Goal: Information Seeking & Learning: Learn about a topic

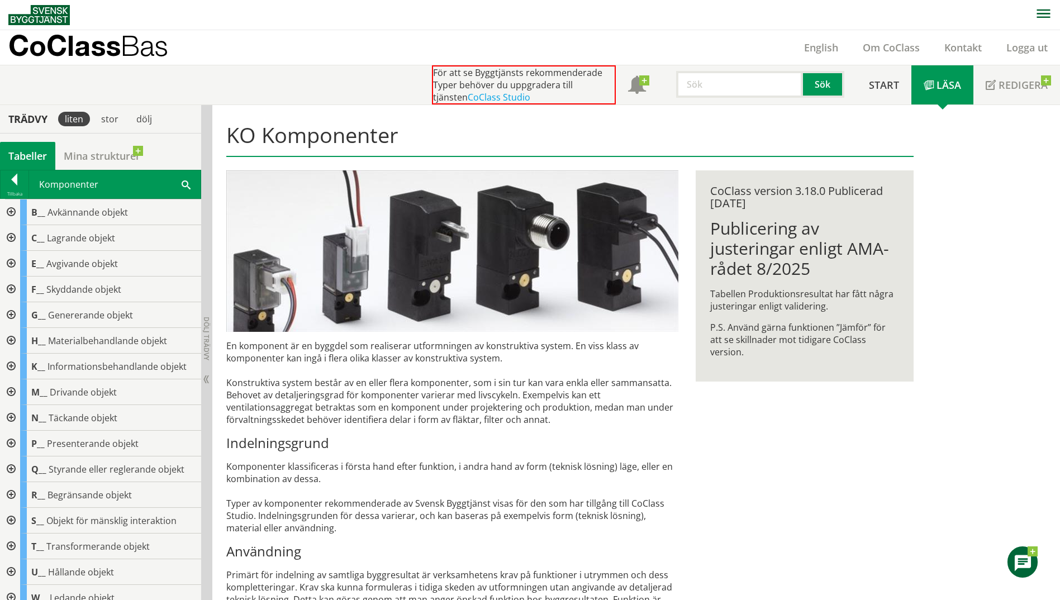
scroll to position [201, 0]
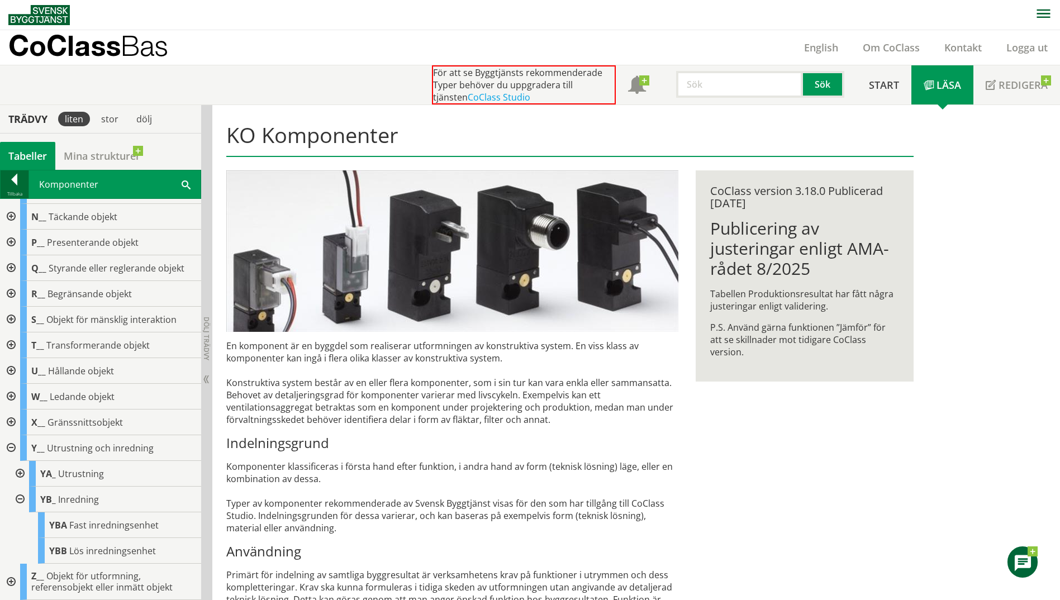
click at [12, 174] on div at bounding box center [15, 182] width 28 height 16
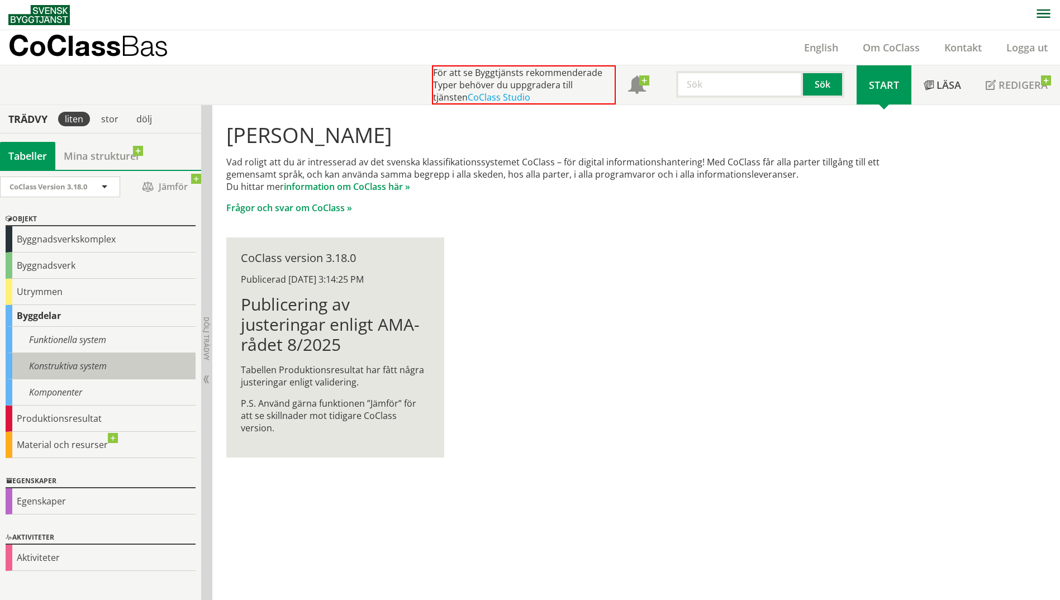
click at [83, 361] on div "Konstruktiva system" at bounding box center [101, 366] width 190 height 26
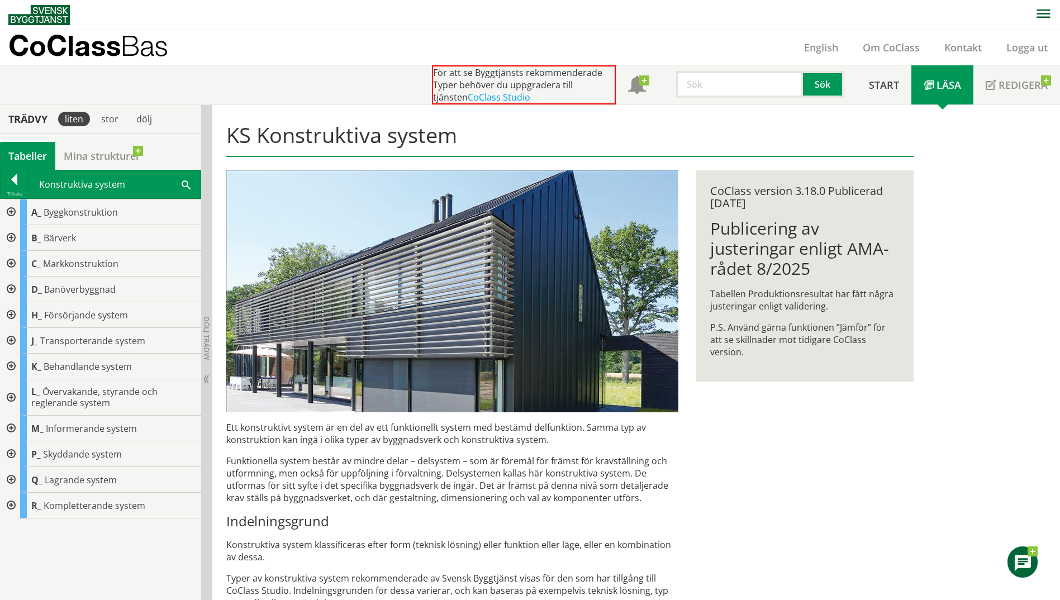
click at [10, 503] on div at bounding box center [10, 506] width 20 height 26
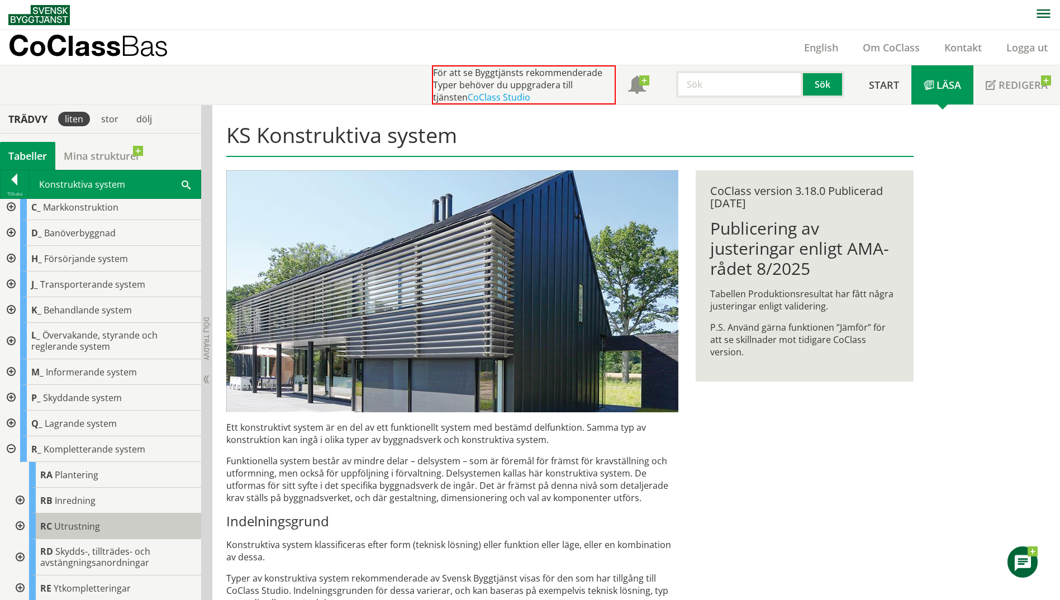
scroll to position [58, 0]
click at [21, 498] on div at bounding box center [19, 500] width 20 height 26
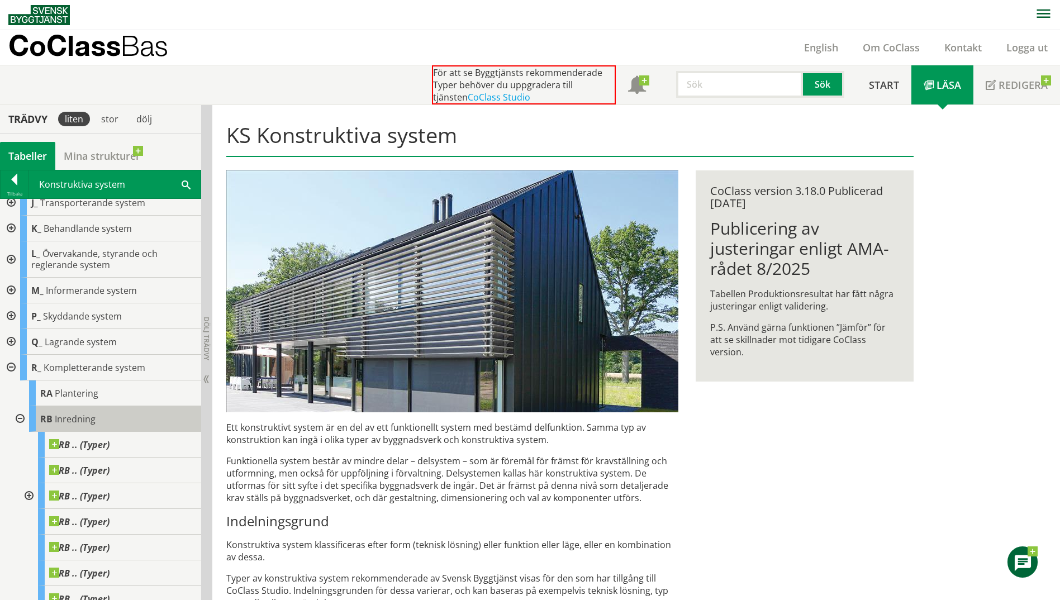
scroll to position [225, 0]
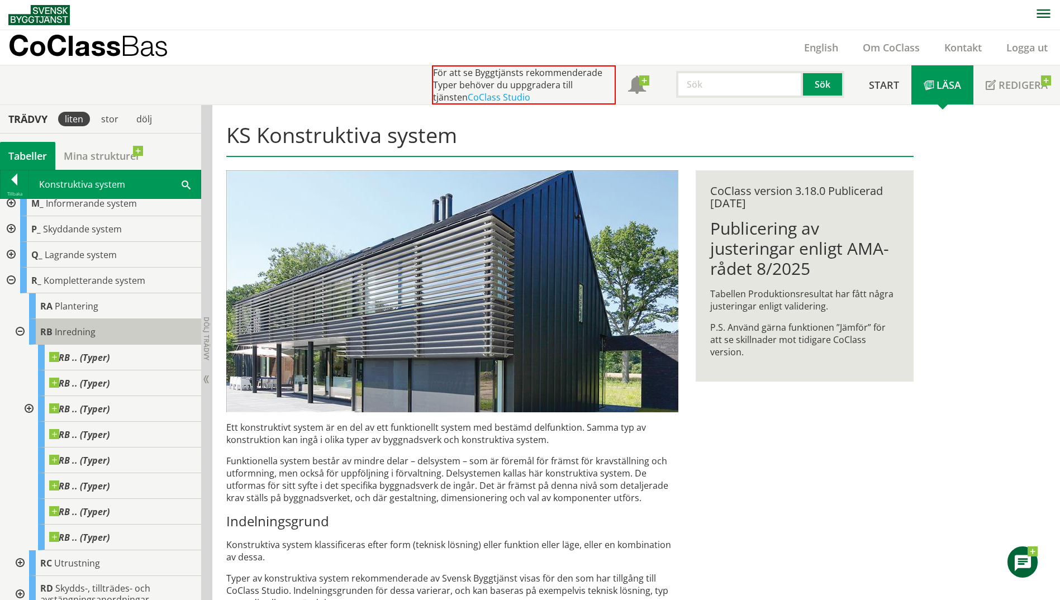
click at [72, 329] on span "Inredning" at bounding box center [75, 332] width 41 height 12
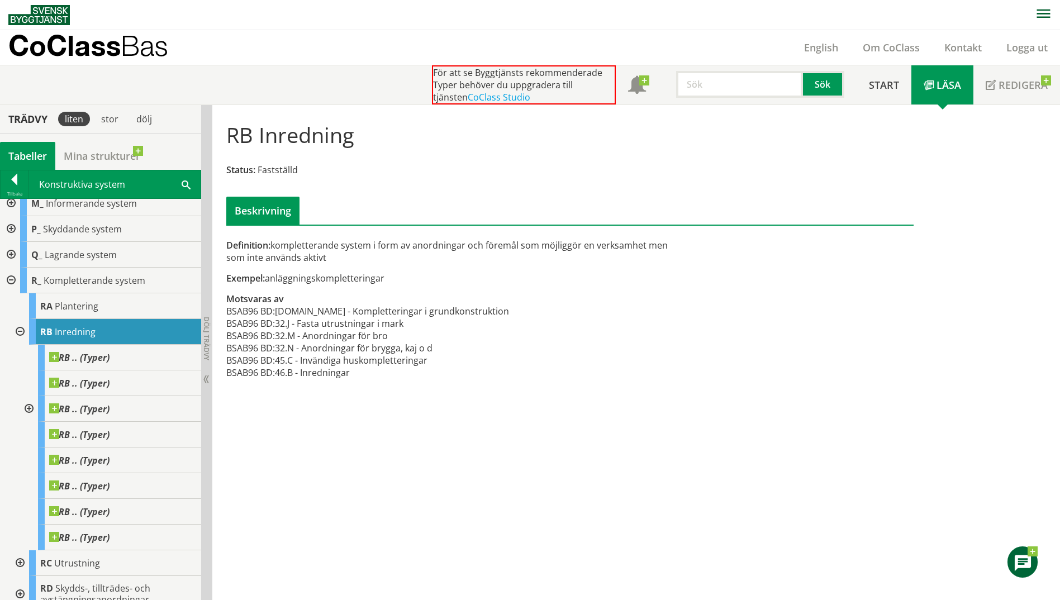
click at [707, 90] on input "text" at bounding box center [739, 84] width 127 height 27
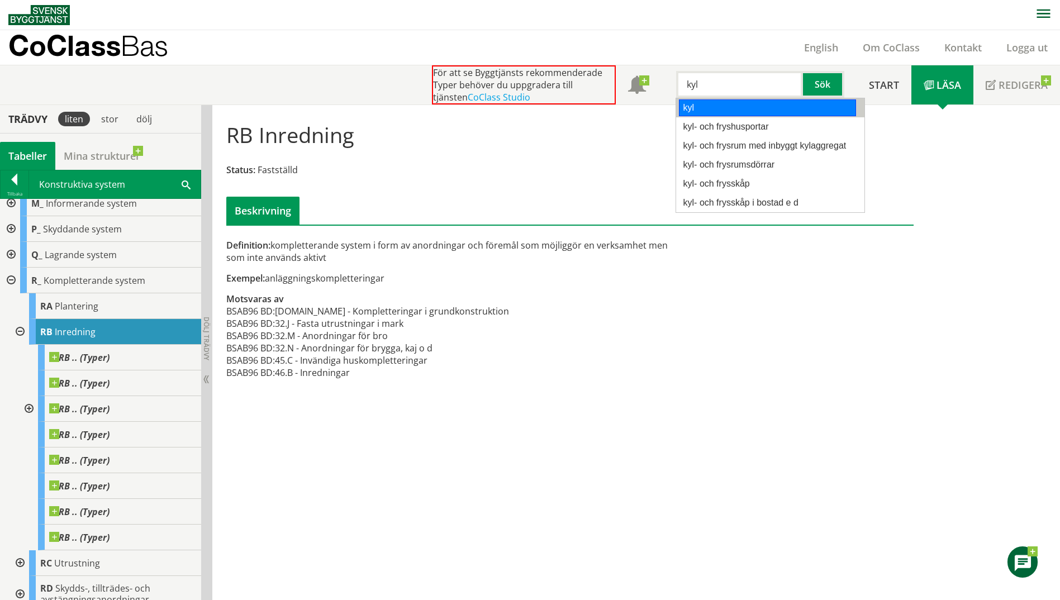
click at [718, 111] on div "kyl" at bounding box center [767, 108] width 177 height 17
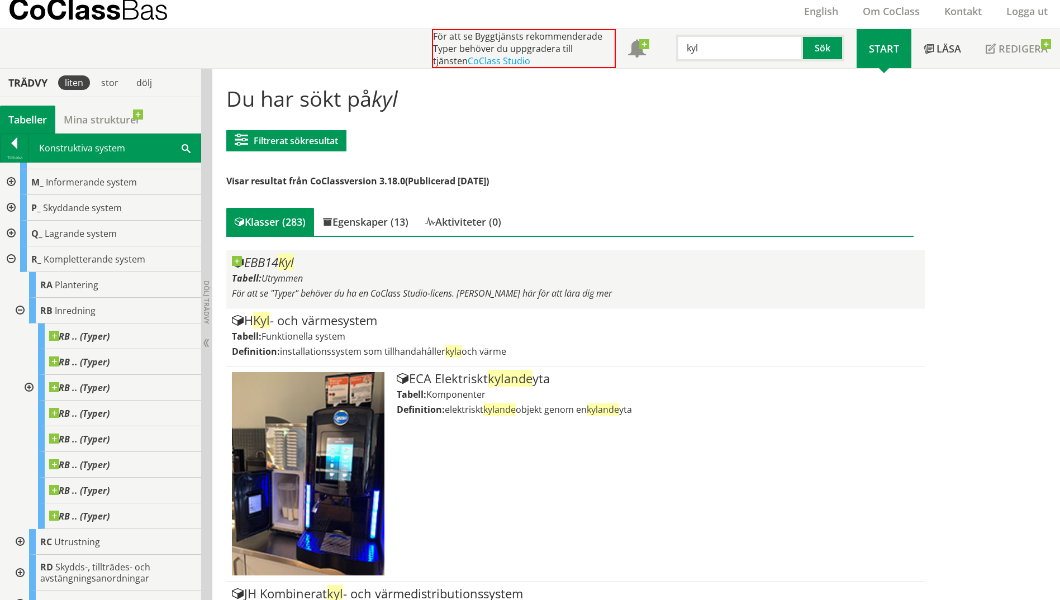
scroll to position [207, 0]
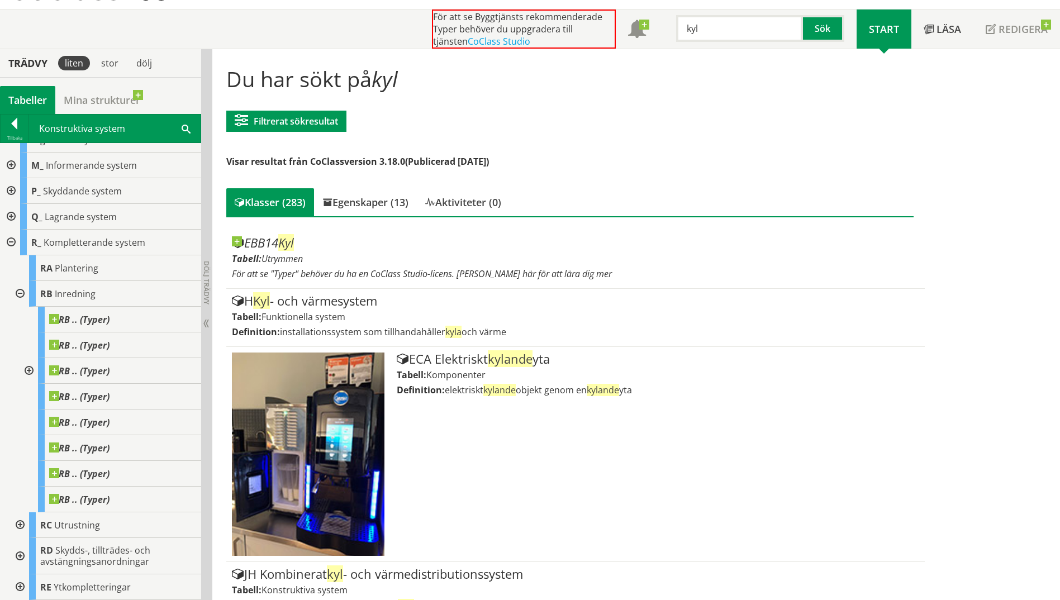
click at [5, 239] on div at bounding box center [10, 243] width 20 height 26
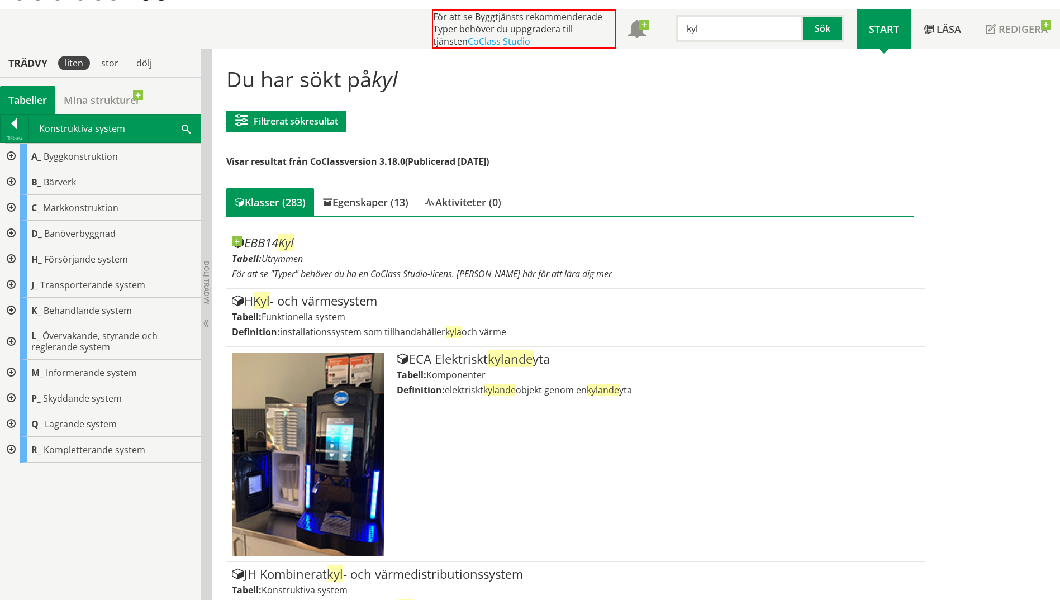
click at [12, 258] on div at bounding box center [10, 260] width 20 height 26
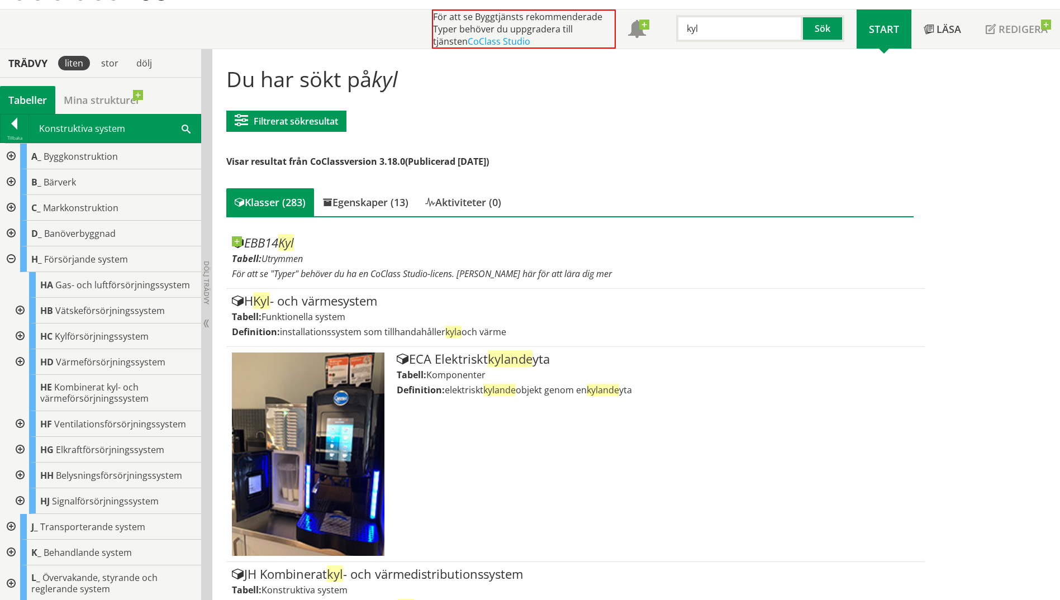
click at [18, 337] on div at bounding box center [19, 337] width 20 height 26
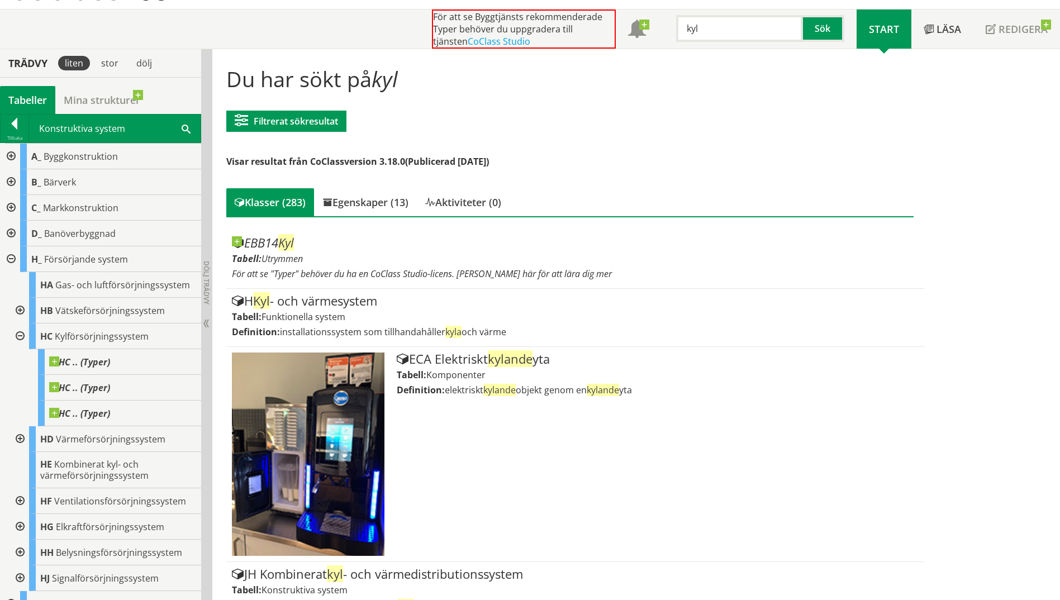
click at [21, 336] on div at bounding box center [19, 337] width 20 height 26
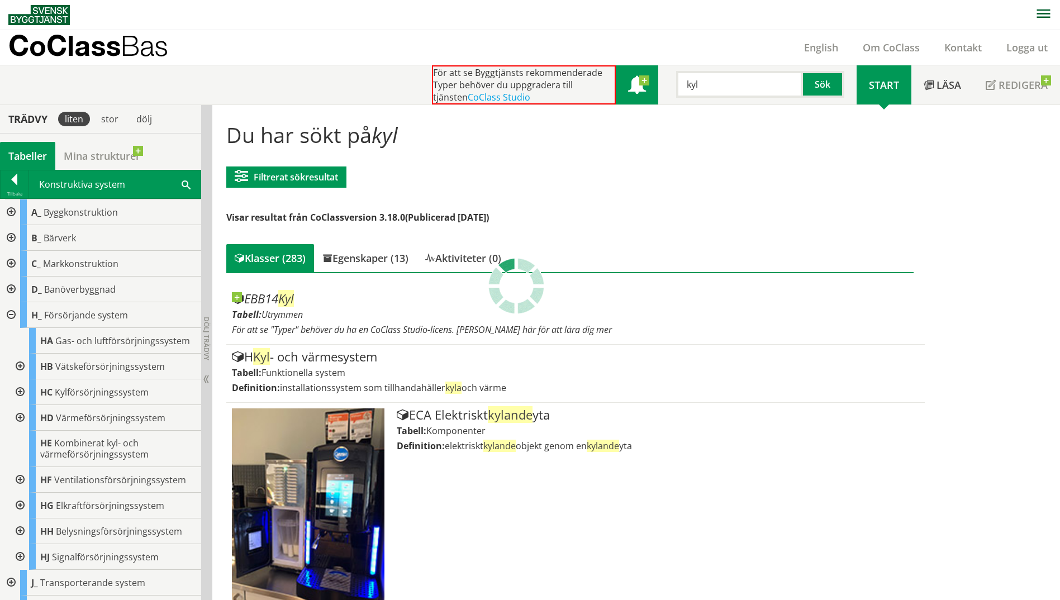
drag, startPoint x: 710, startPoint y: 85, endPoint x: 655, endPoint y: 86, distance: 54.8
click at [655, 86] on div "För att se Byggtjänsts rekommenderade Typer behöver du uppgradera till tjänsten…" at bounding box center [644, 84] width 425 height 39
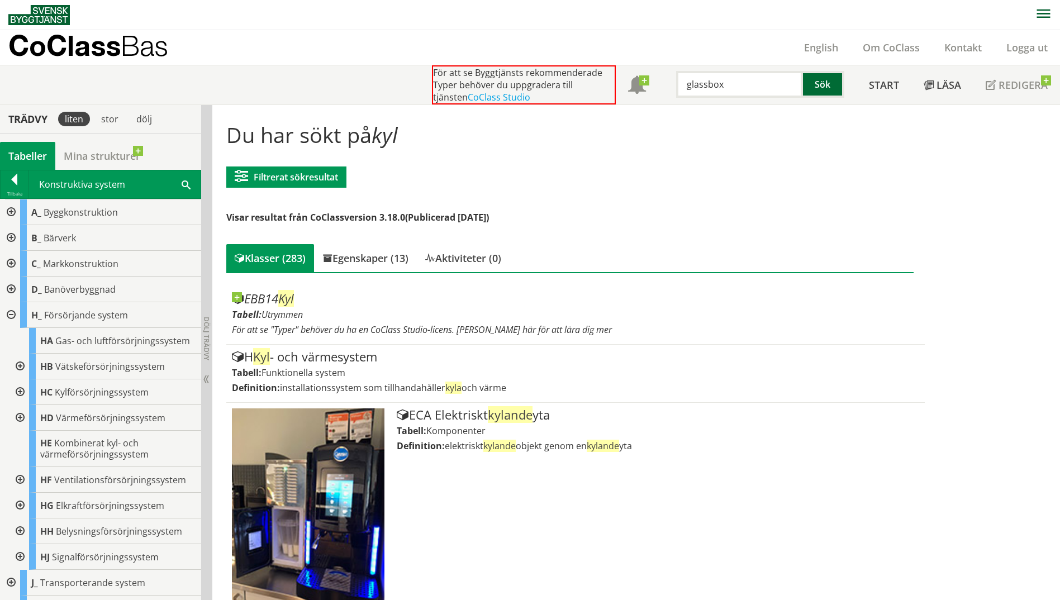
click at [831, 87] on button "Sök" at bounding box center [823, 84] width 41 height 27
drag, startPoint x: 758, startPoint y: 84, endPoint x: 655, endPoint y: 70, distance: 104.4
click at [655, 70] on div "För att se Byggtjänsts rekommenderade Typer behöver du uppgradera till tjänsten…" at bounding box center [644, 84] width 425 height 39
click at [821, 85] on button "Sök" at bounding box center [823, 84] width 41 height 27
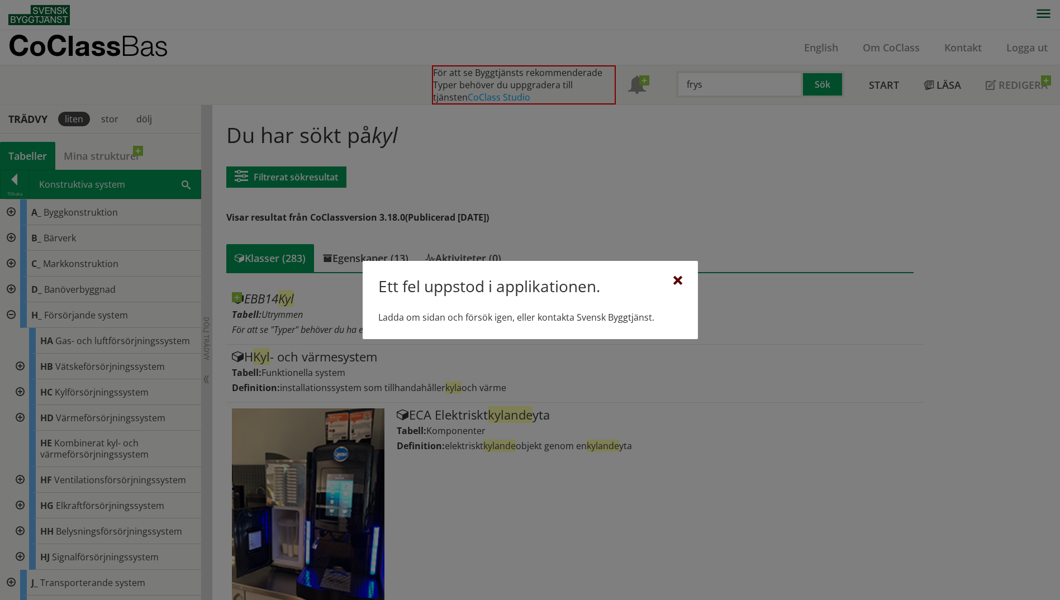
click at [677, 278] on div at bounding box center [678, 281] width 9 height 9
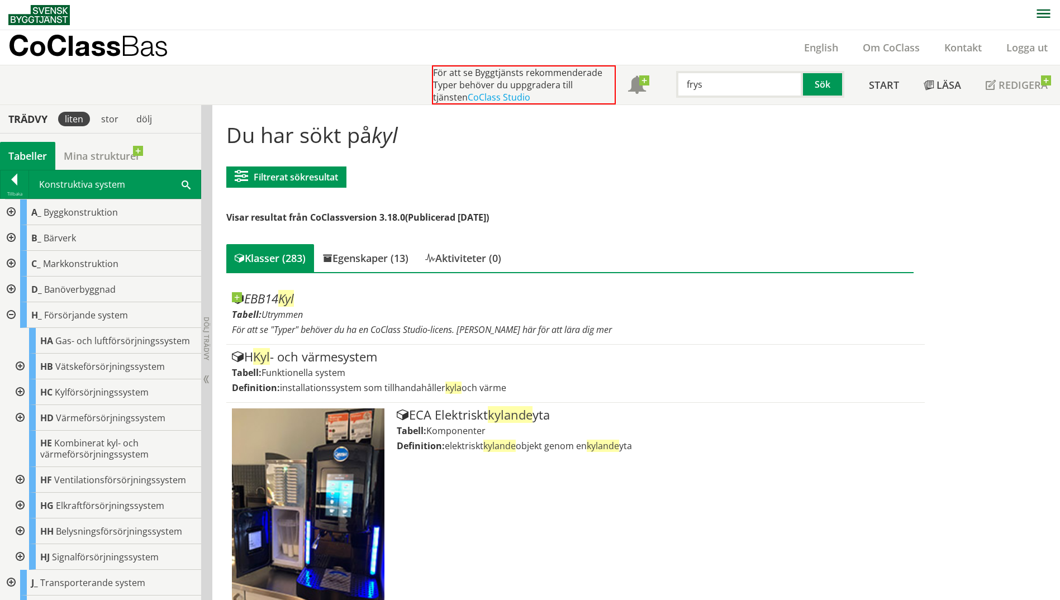
click at [10, 315] on div at bounding box center [10, 315] width 20 height 26
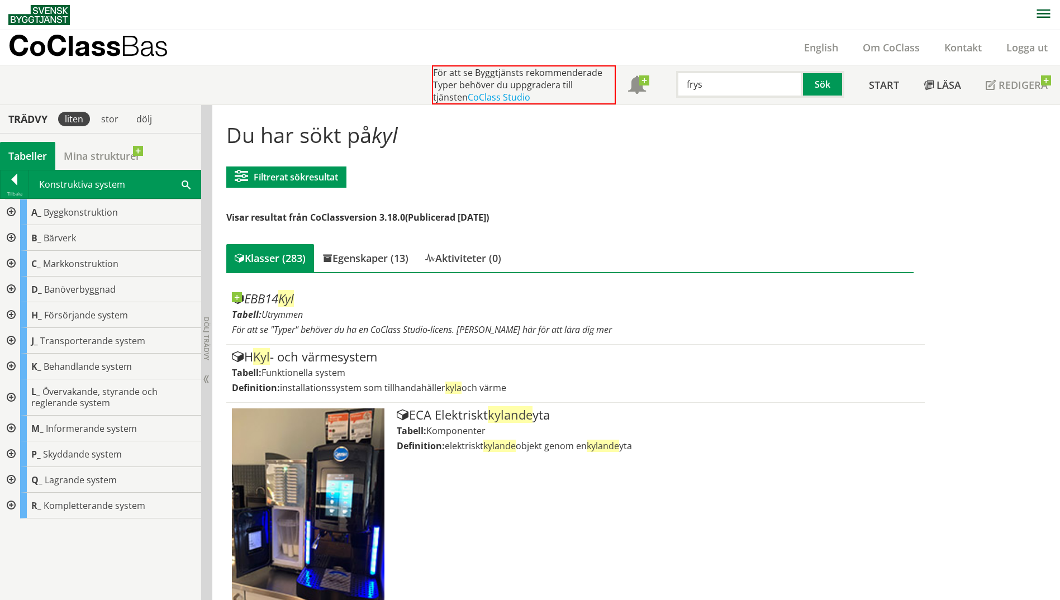
click at [10, 507] on div at bounding box center [10, 506] width 20 height 26
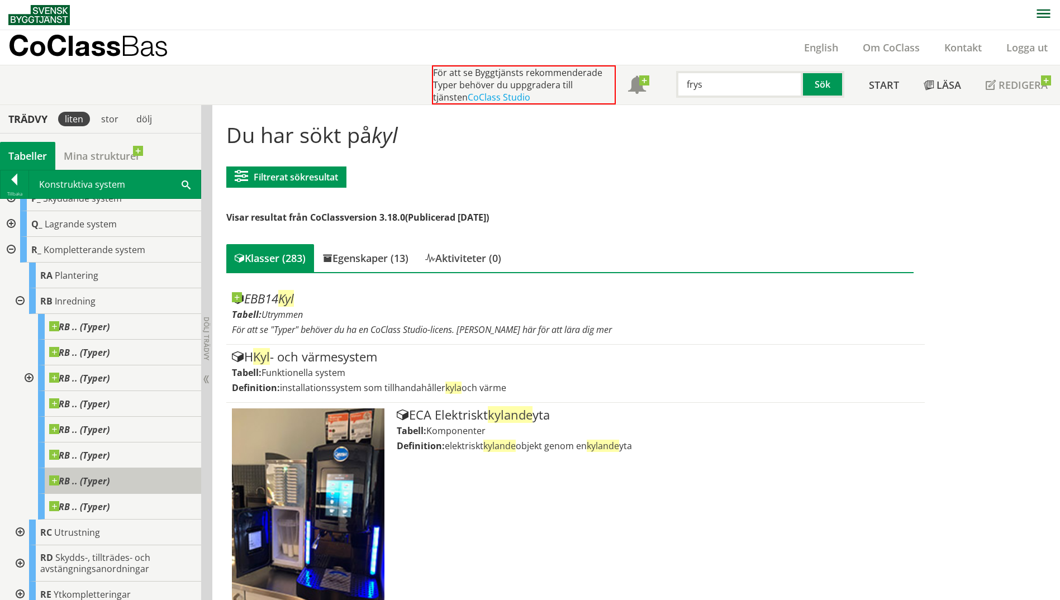
scroll to position [263, 0]
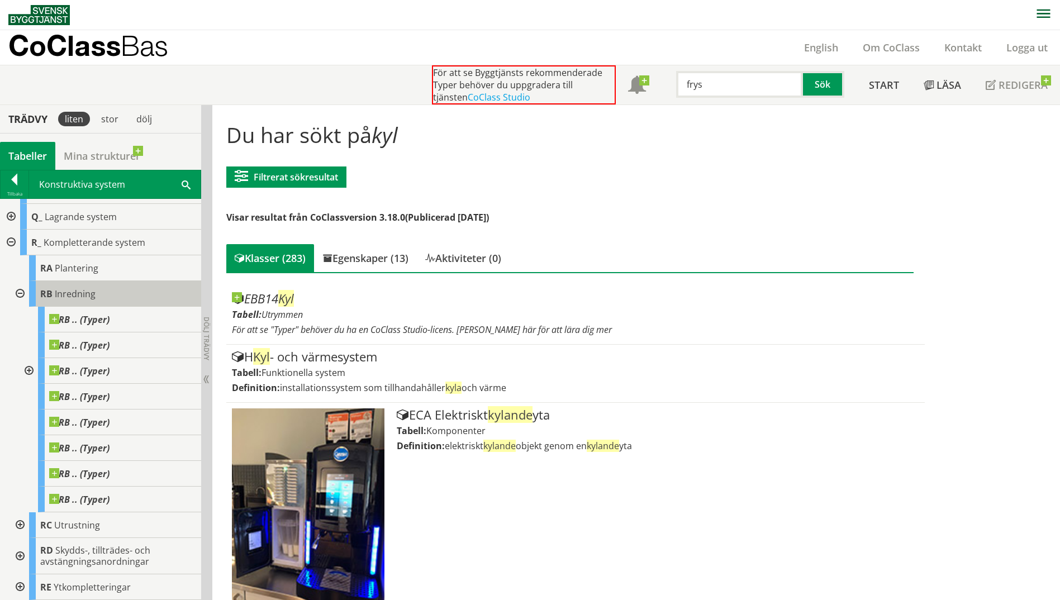
click at [48, 288] on span "RB" at bounding box center [46, 294] width 12 height 12
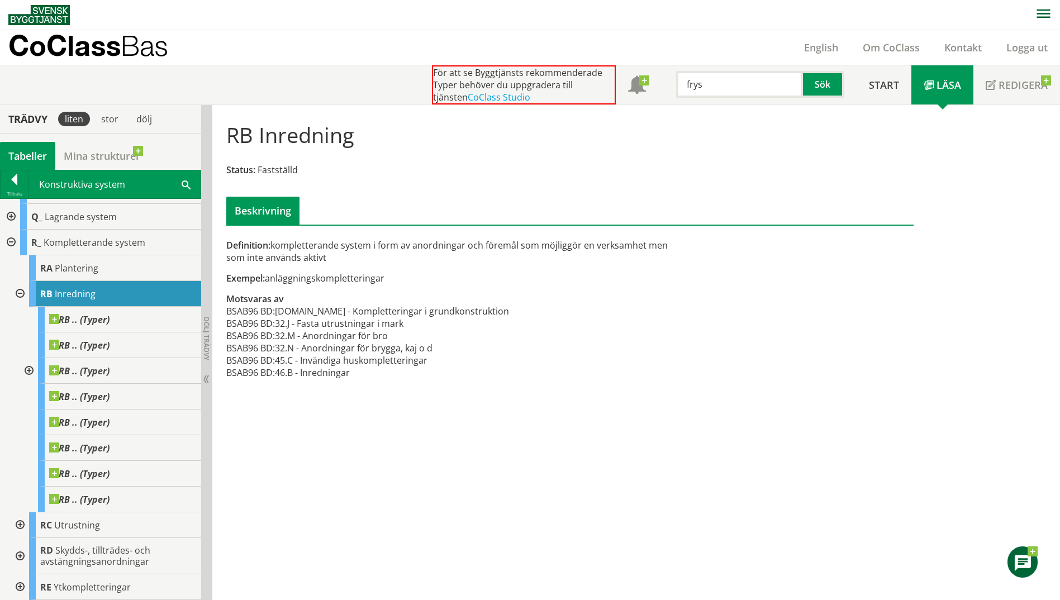
drag, startPoint x: 48, startPoint y: 287, endPoint x: 550, endPoint y: 371, distance: 509.4
click at [550, 371] on div "Definition: kompletterande system i form av anordningar och föremål som möjligg…" at bounding box center [453, 315] width 470 height 152
click at [16, 175] on div at bounding box center [15, 182] width 28 height 16
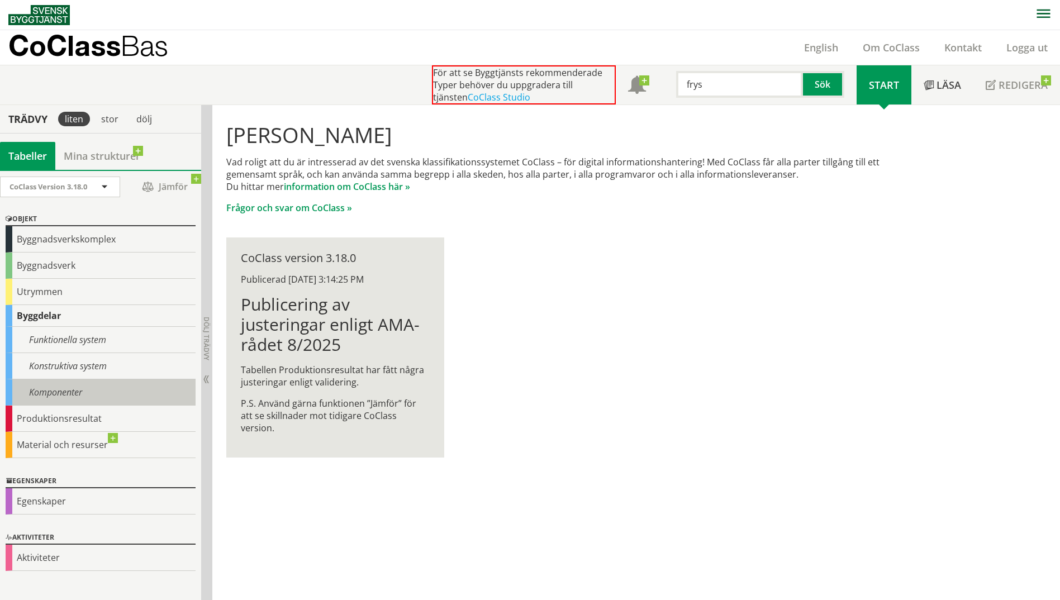
click at [50, 386] on div "Komponenter" at bounding box center [101, 393] width 190 height 26
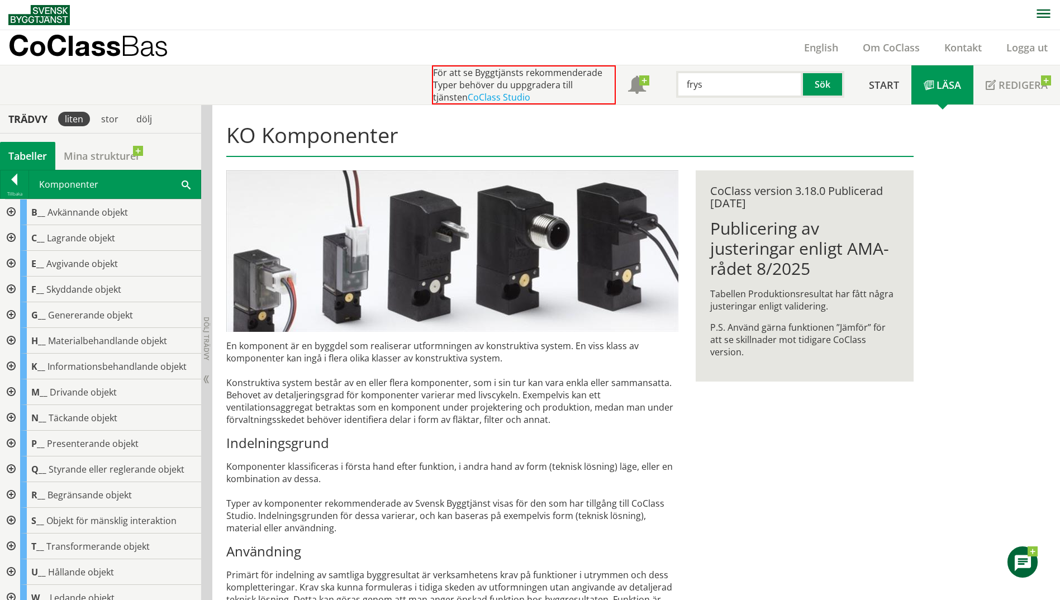
drag, startPoint x: 725, startPoint y: 86, endPoint x: 679, endPoint y: 82, distance: 46.5
click at [679, 82] on input "frys" at bounding box center [739, 84] width 127 height 27
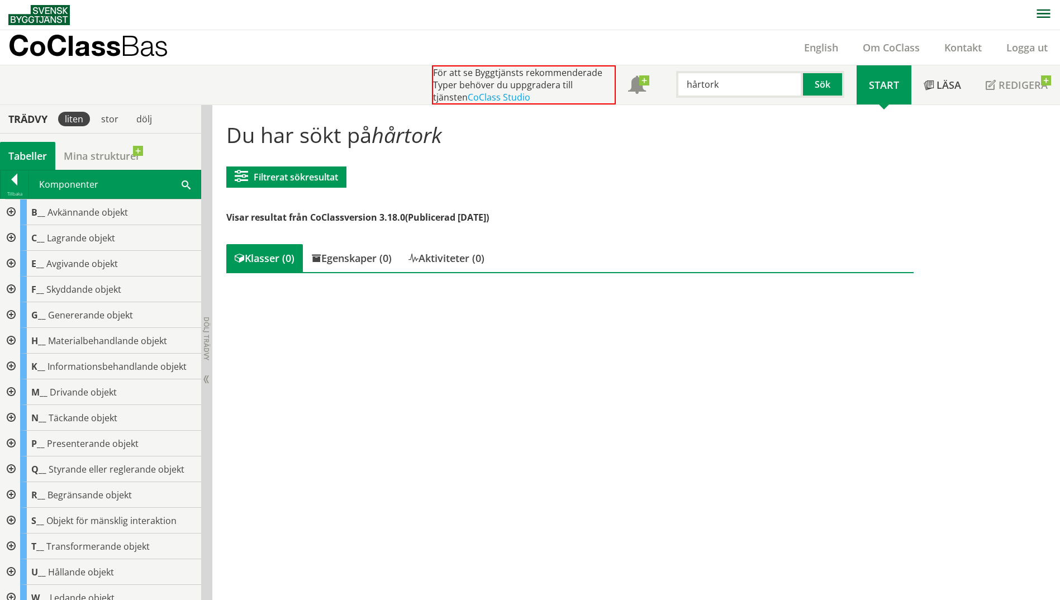
drag, startPoint x: 737, startPoint y: 84, endPoint x: 668, endPoint y: 84, distance: 68.8
click at [668, 84] on div "hårtork Sök" at bounding box center [758, 81] width 198 height 32
click at [688, 105] on div "hushåll" at bounding box center [737, 108] width 117 height 17
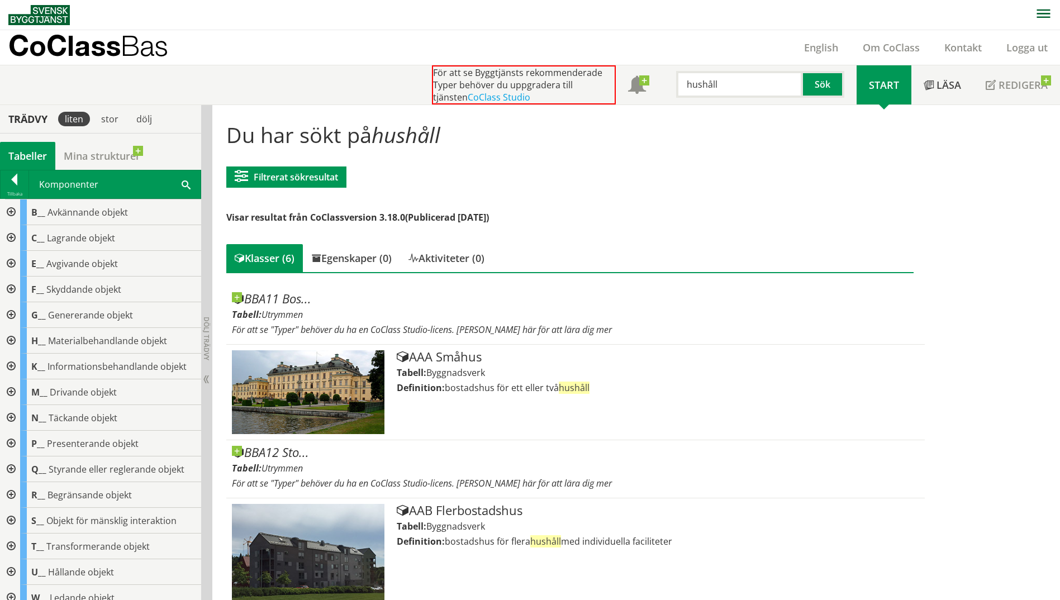
click at [6, 517] on div at bounding box center [10, 521] width 20 height 26
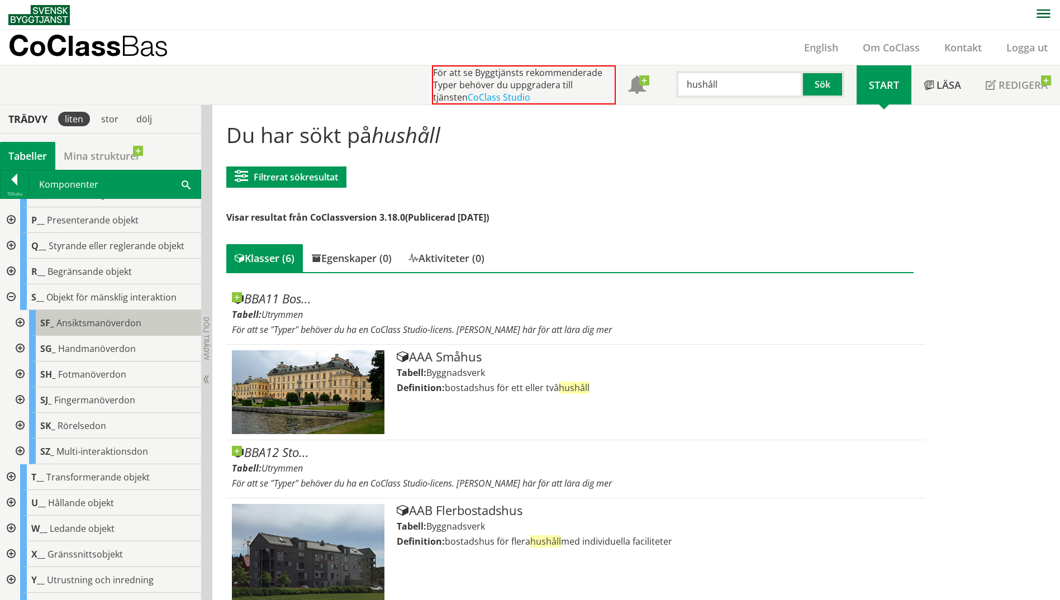
scroll to position [253, 0]
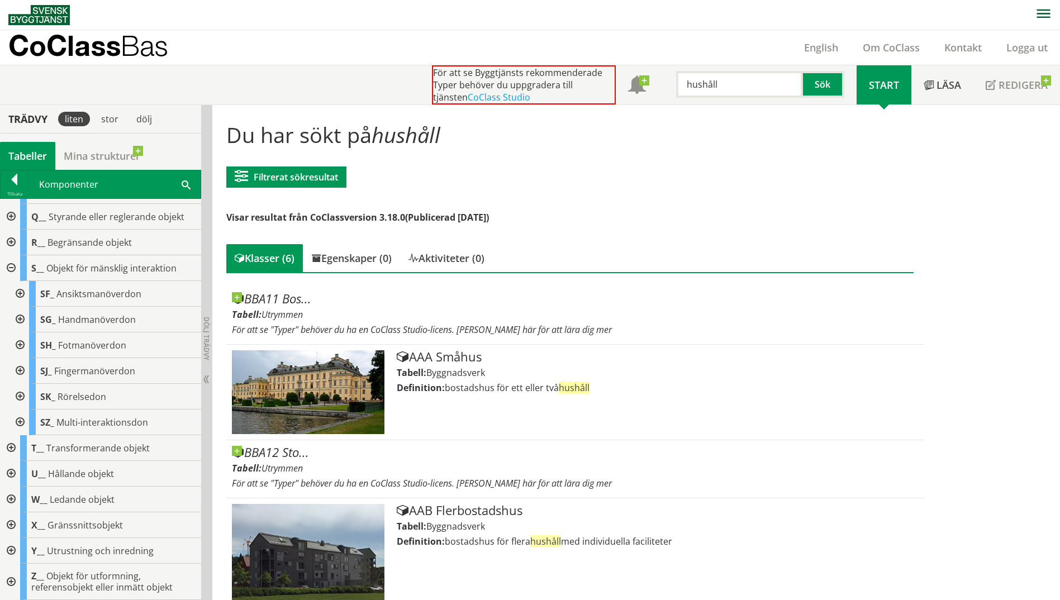
click at [8, 548] on div at bounding box center [10, 551] width 20 height 26
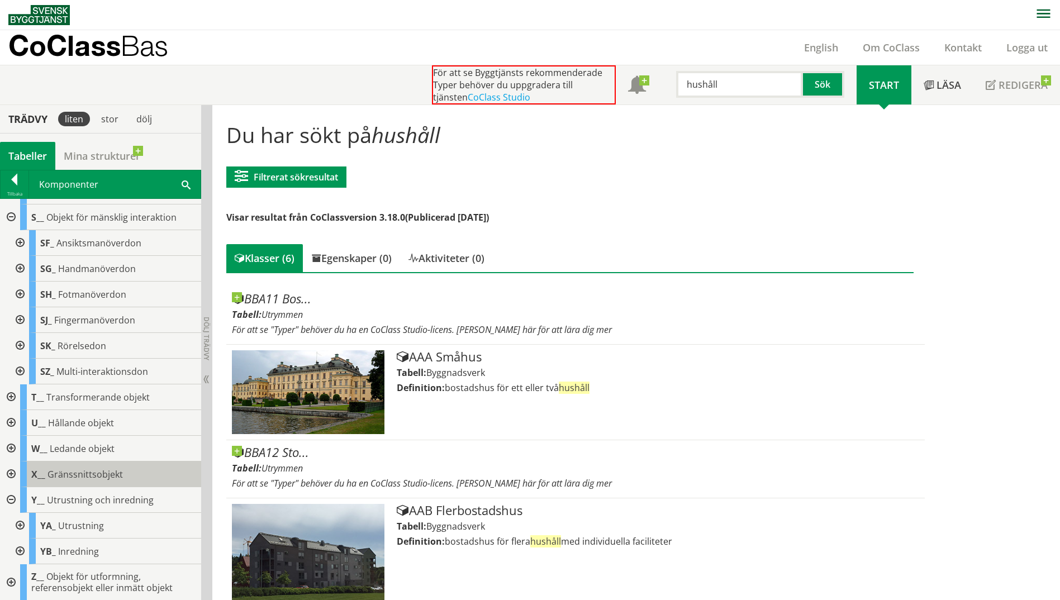
scroll to position [304, 0]
click at [22, 525] on div at bounding box center [19, 526] width 20 height 26
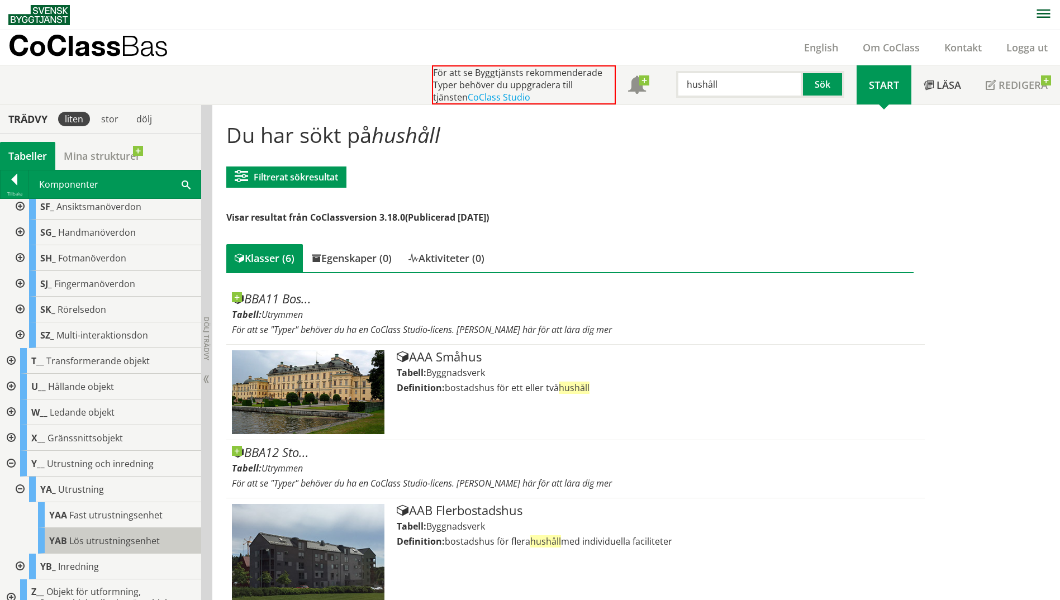
scroll to position [356, 0]
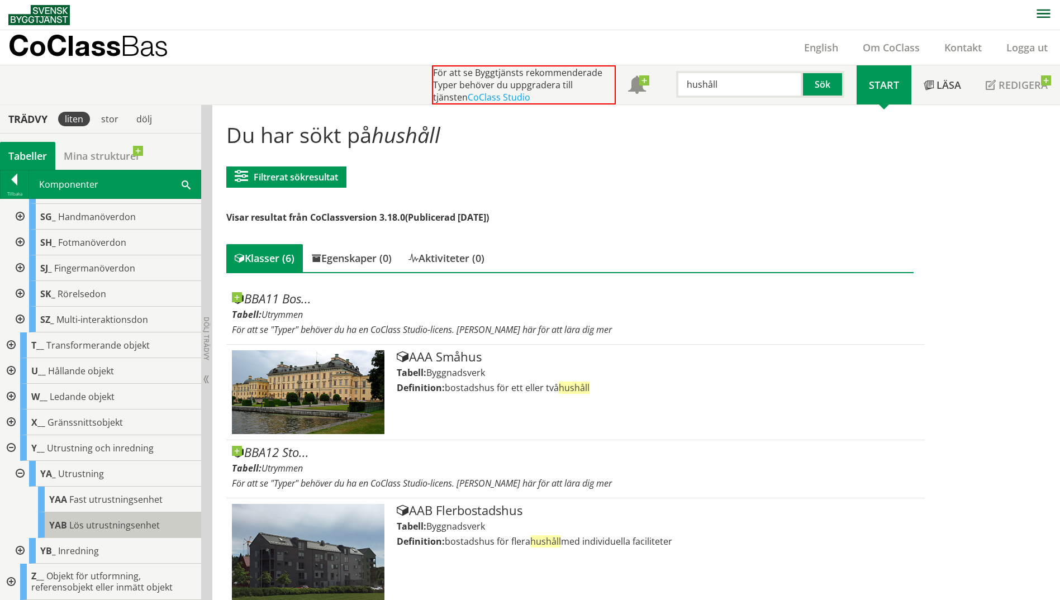
click at [108, 520] on span "Lös utrustningsenhet" at bounding box center [114, 525] width 91 height 12
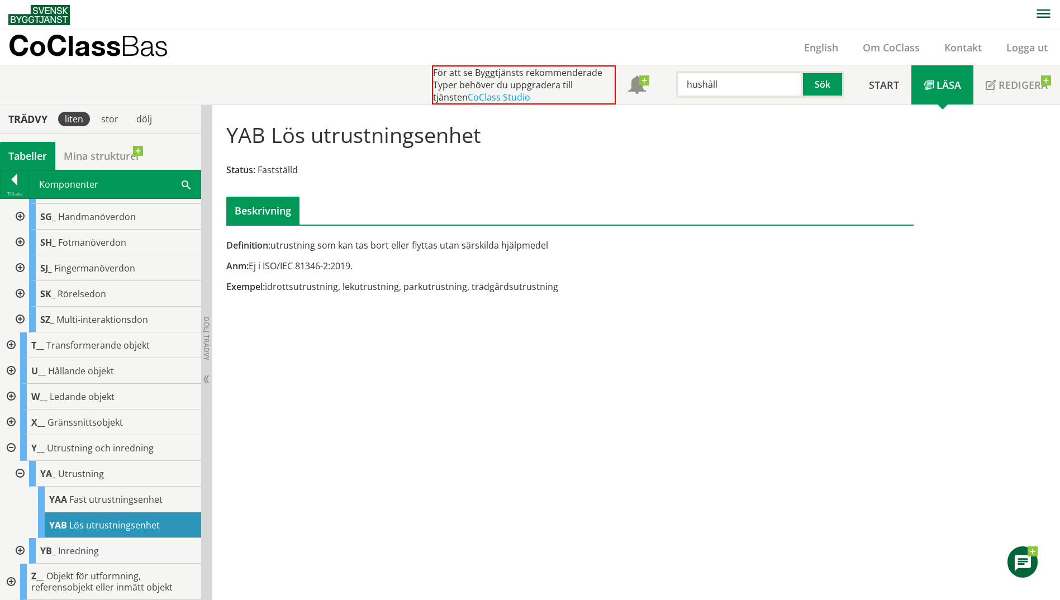
click at [8, 581] on div at bounding box center [10, 582] width 20 height 36
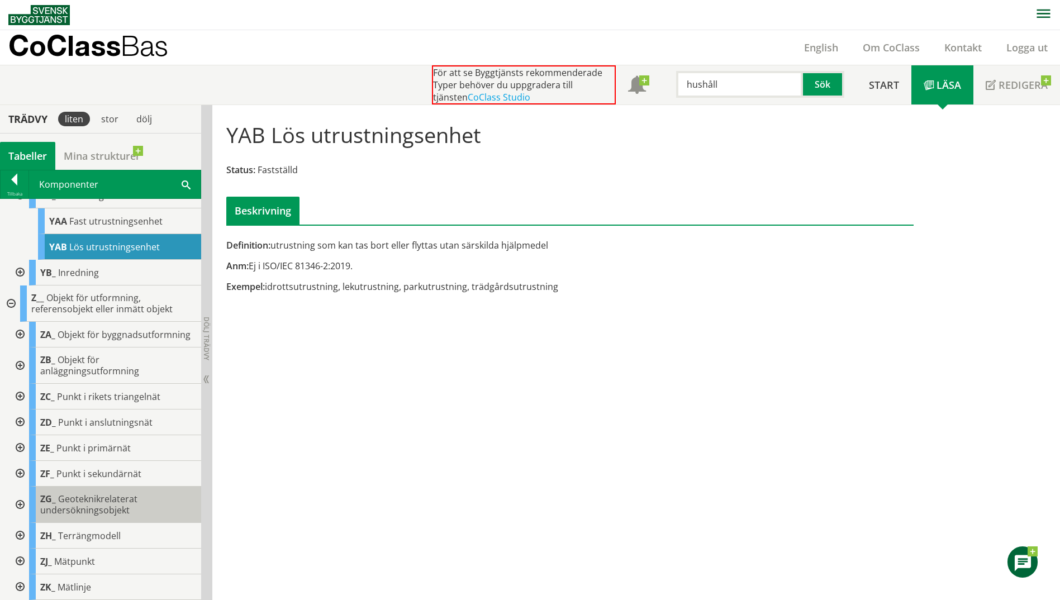
scroll to position [645, 0]
click at [734, 82] on input "hushåll" at bounding box center [739, 84] width 127 height 27
drag, startPoint x: 693, startPoint y: 88, endPoint x: 674, endPoint y: 91, distance: 19.2
click at [674, 91] on div "hushåll" at bounding box center [734, 84] width 127 height 27
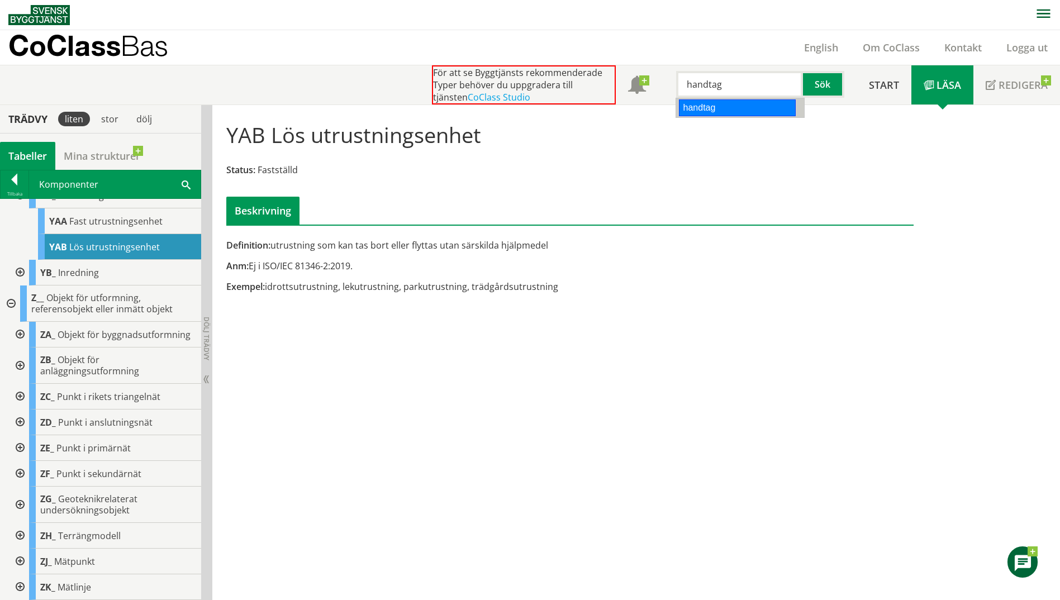
click at [736, 113] on div "handtag" at bounding box center [737, 108] width 117 height 17
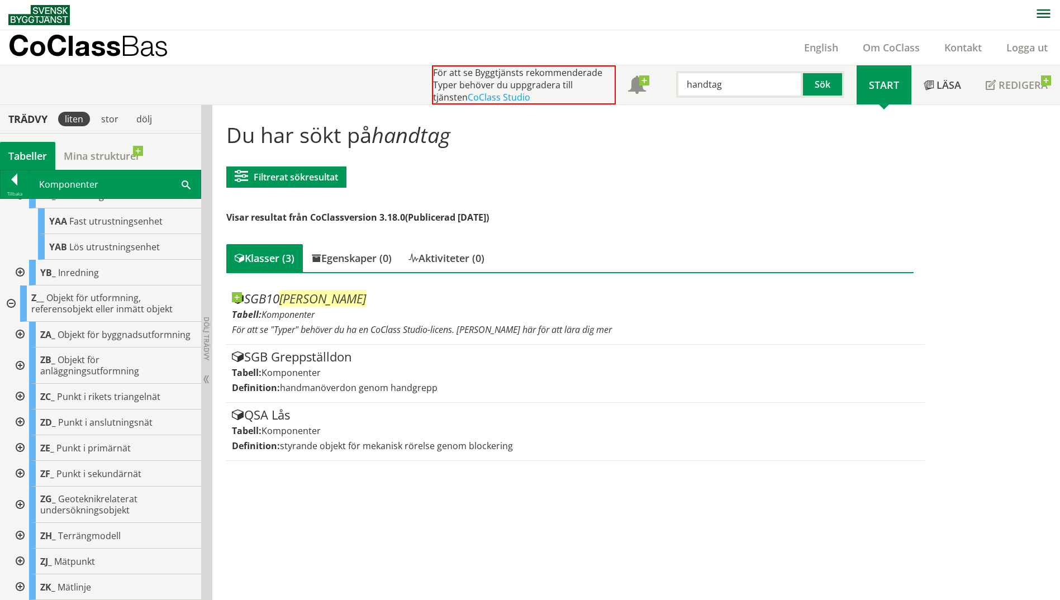
type input "handtag"
click at [22, 262] on div at bounding box center [19, 273] width 20 height 26
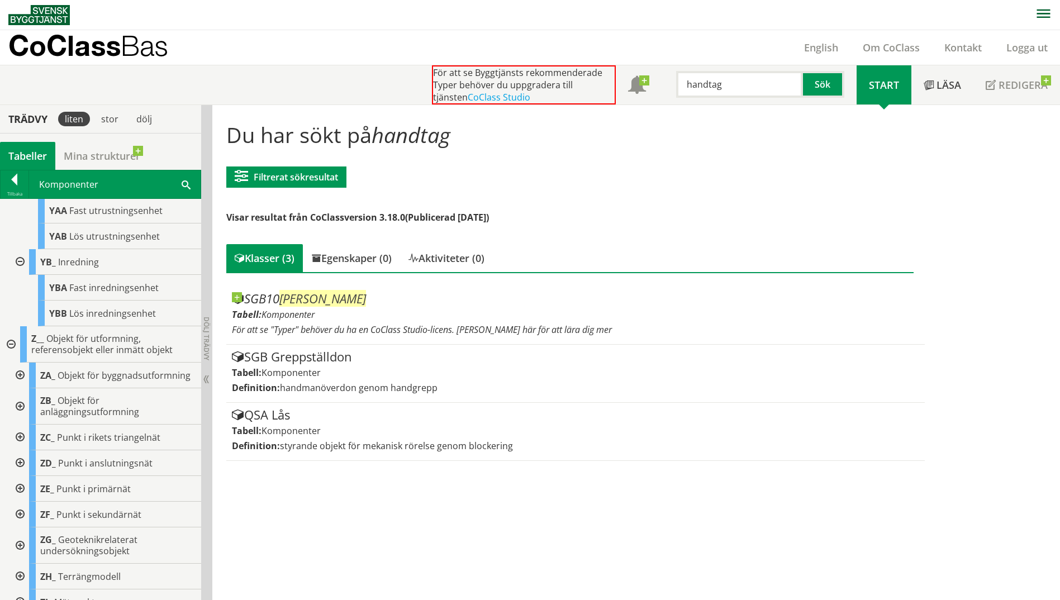
click at [19, 261] on div at bounding box center [19, 262] width 20 height 26
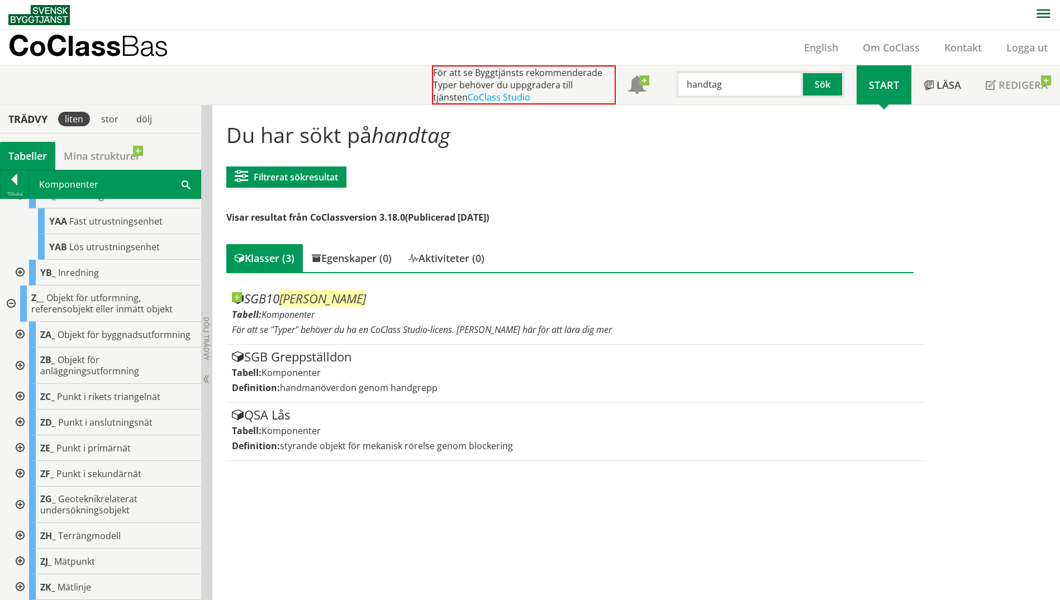
click at [10, 293] on div at bounding box center [10, 304] width 20 height 36
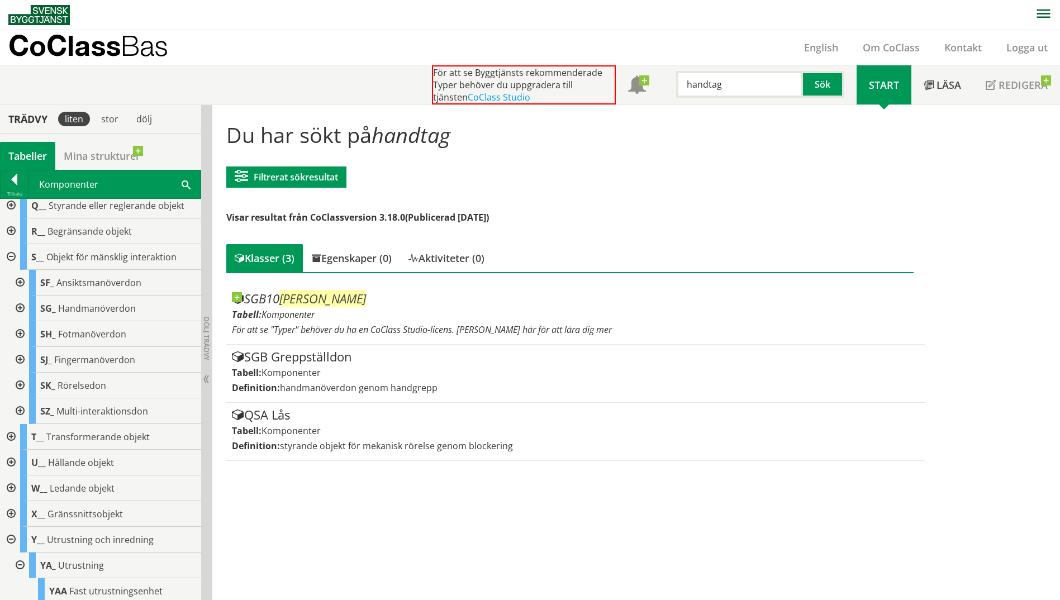
scroll to position [76, 0]
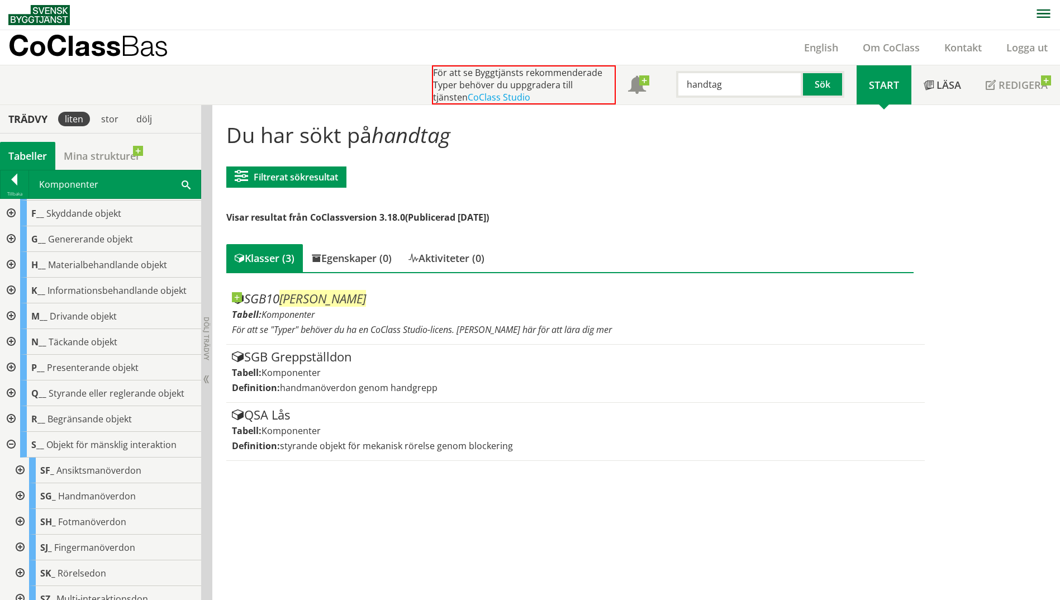
click at [11, 368] on div at bounding box center [10, 368] width 20 height 26
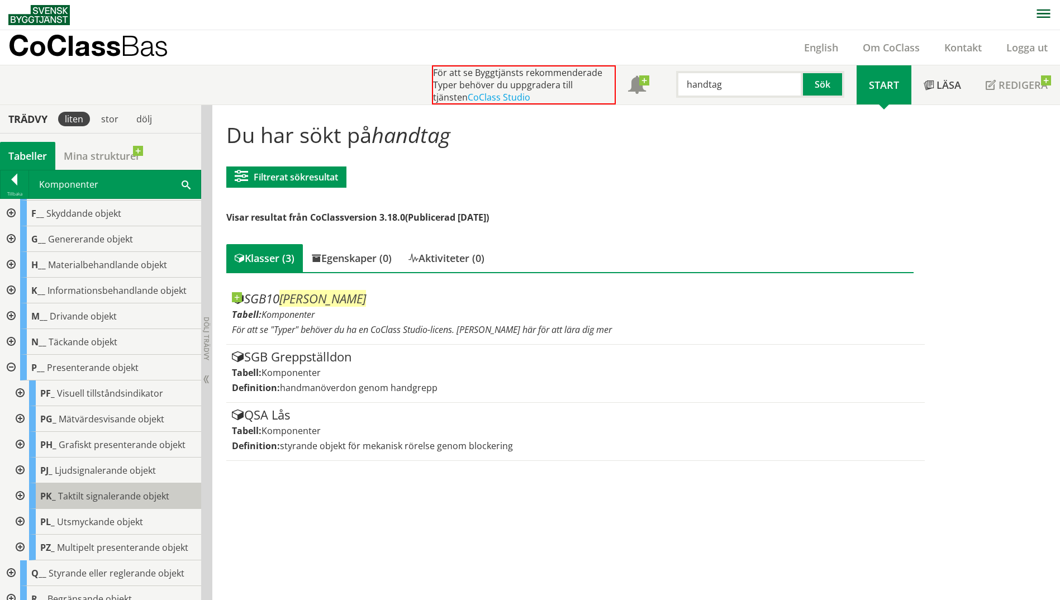
scroll to position [132, 0]
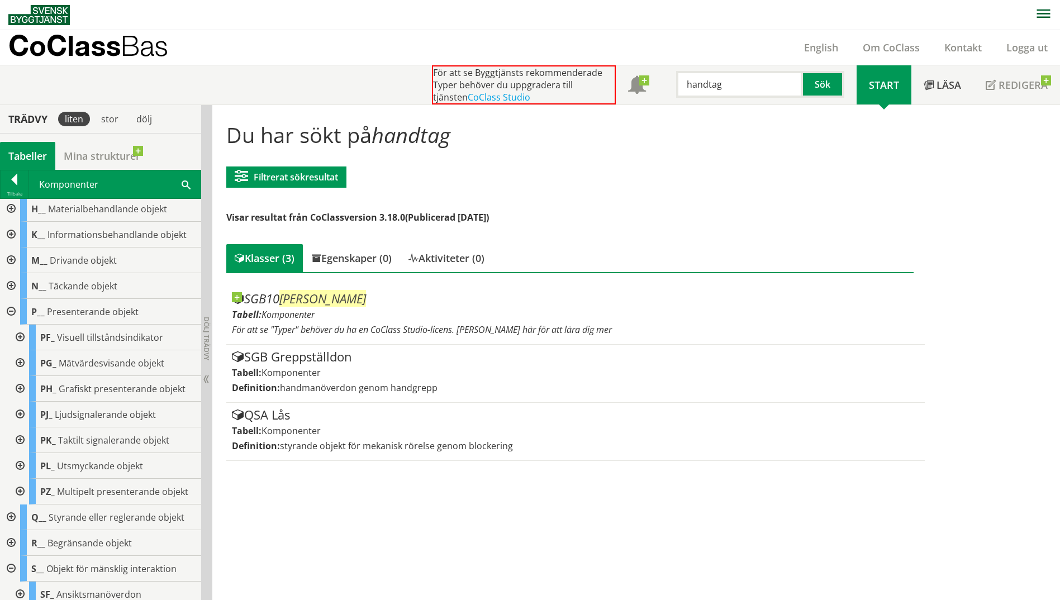
click at [32, 184] on div "Komponenter Sök" at bounding box center [115, 185] width 172 height 28
click at [23, 182] on div at bounding box center [15, 182] width 28 height 16
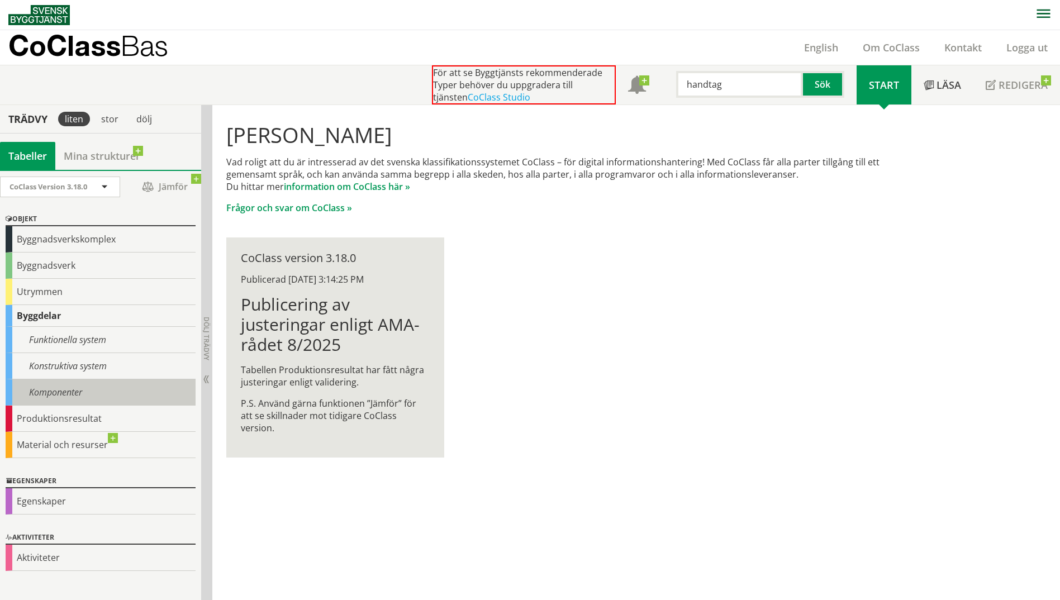
click at [88, 389] on div "Komponenter" at bounding box center [101, 393] width 190 height 26
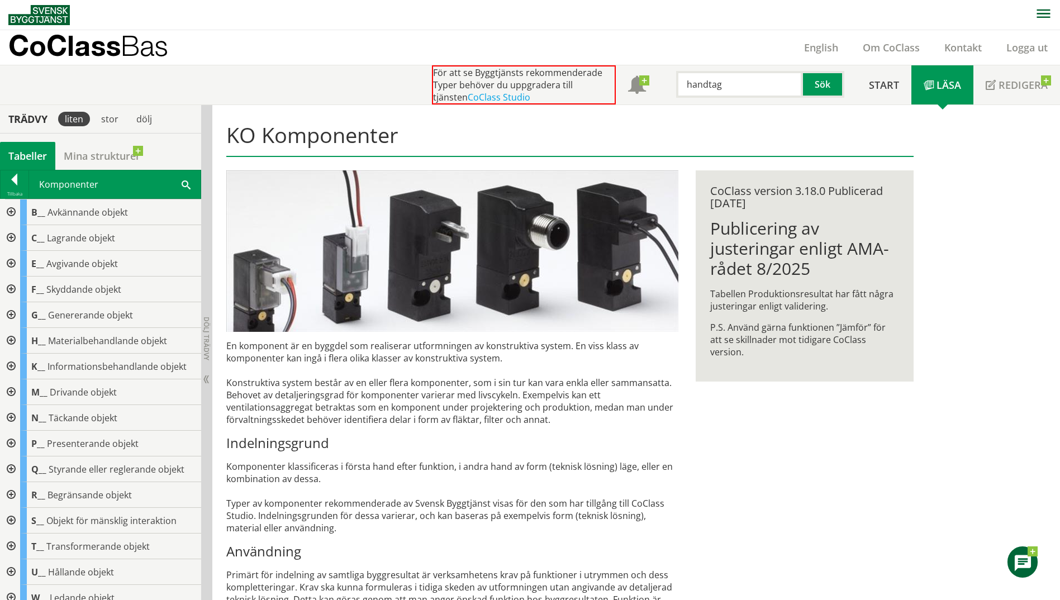
click at [7, 443] on div at bounding box center [10, 444] width 20 height 26
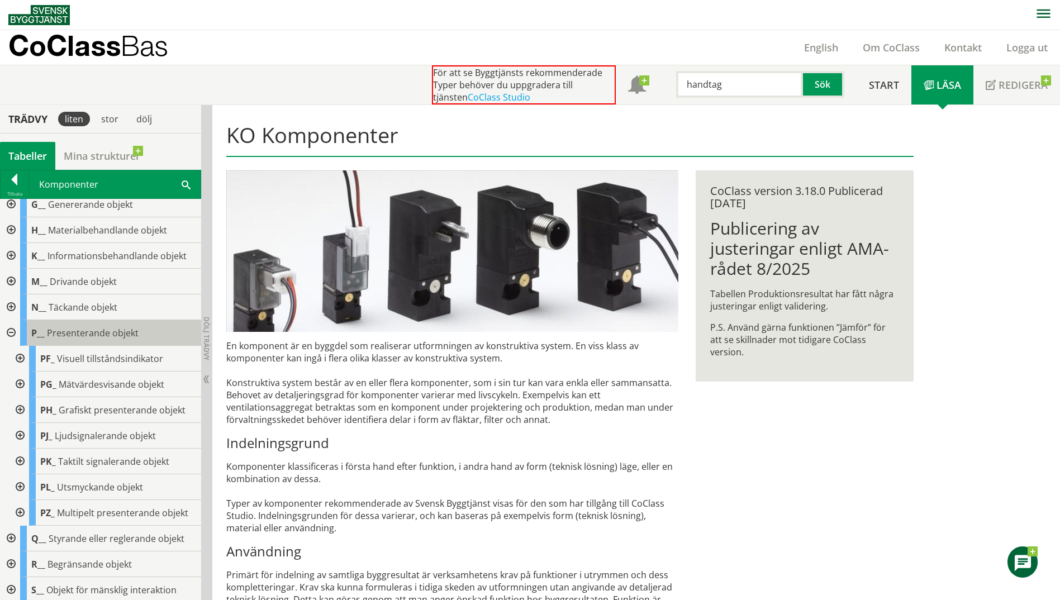
scroll to position [112, 0]
click at [17, 184] on div at bounding box center [15, 182] width 28 height 16
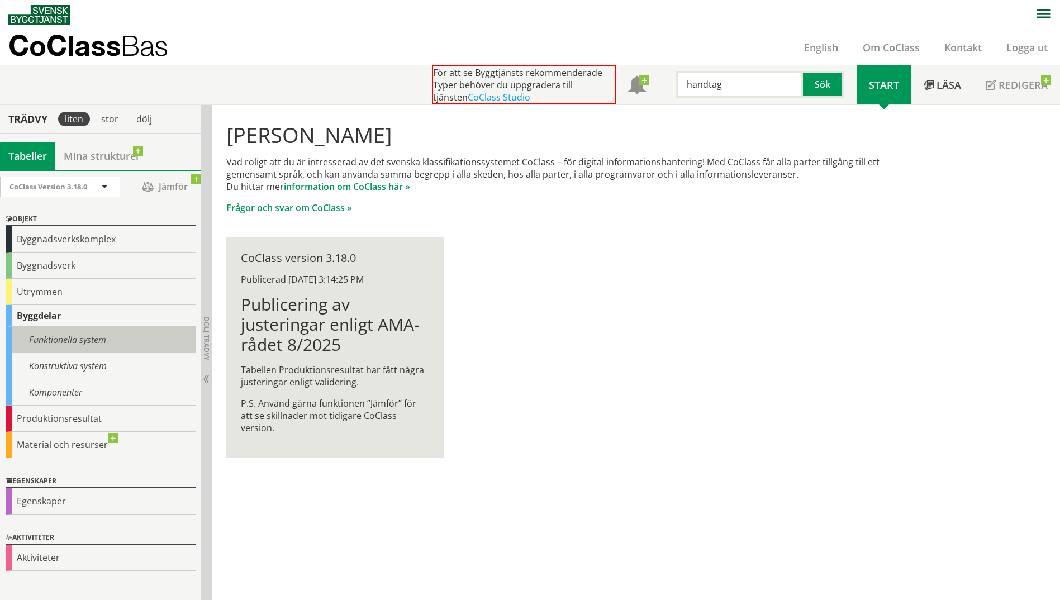
click at [78, 333] on div "Funktionella system" at bounding box center [101, 340] width 190 height 26
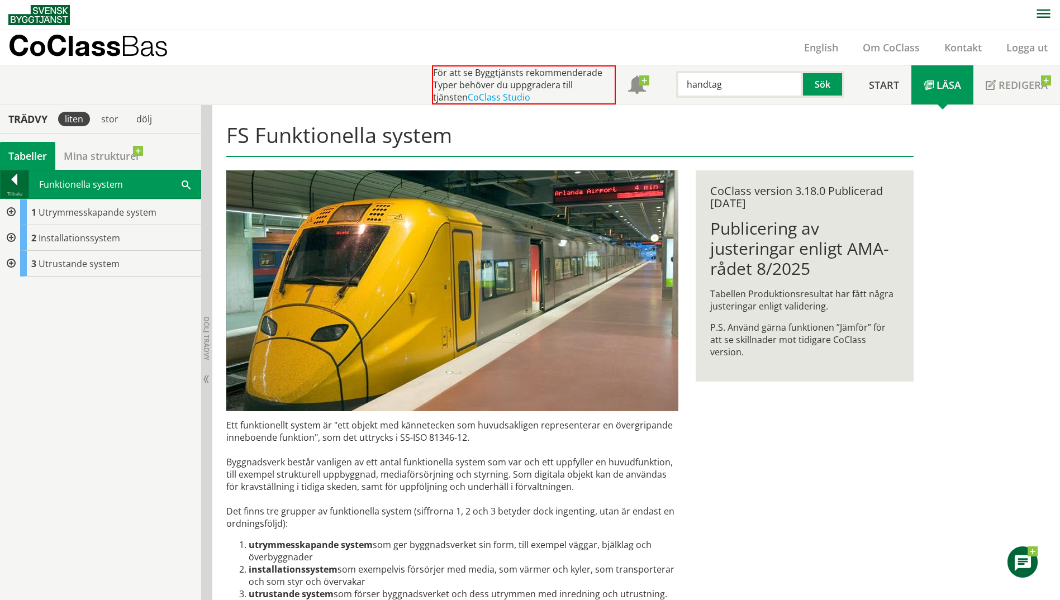
click at [11, 179] on div at bounding box center [15, 182] width 28 height 16
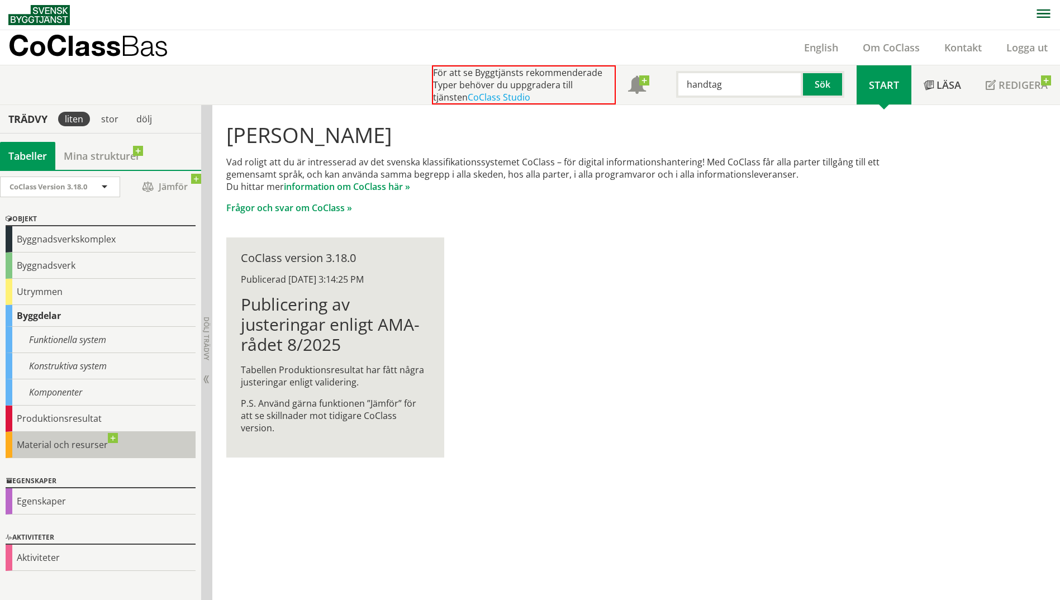
click at [67, 444] on div "Material och resurser" at bounding box center [101, 445] width 190 height 26
click at [65, 442] on div "Material och resurser" at bounding box center [101, 445] width 190 height 26
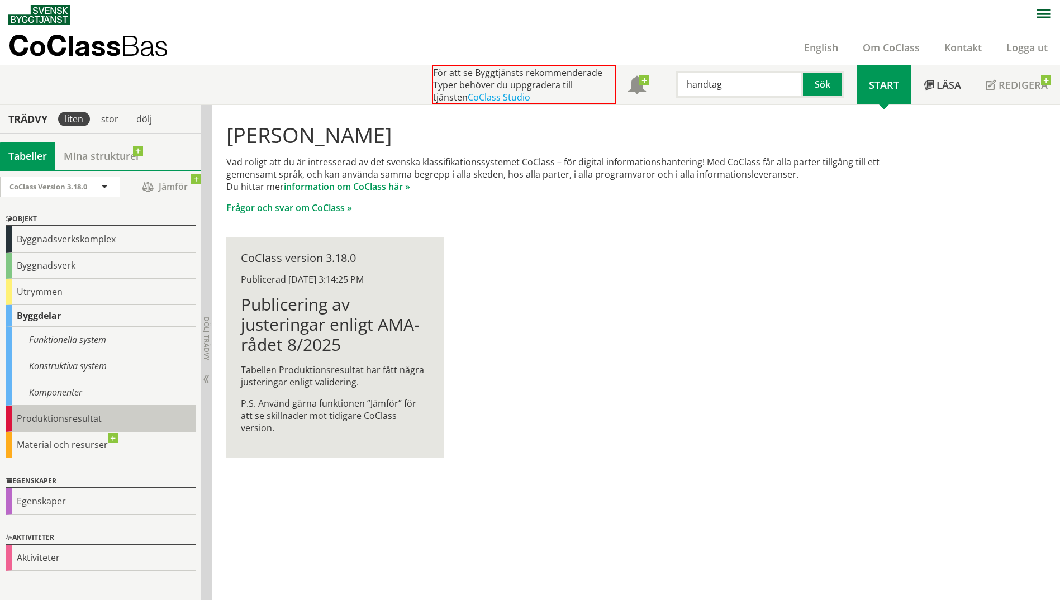
click at [56, 422] on div "Produktionsresultat" at bounding box center [101, 419] width 190 height 26
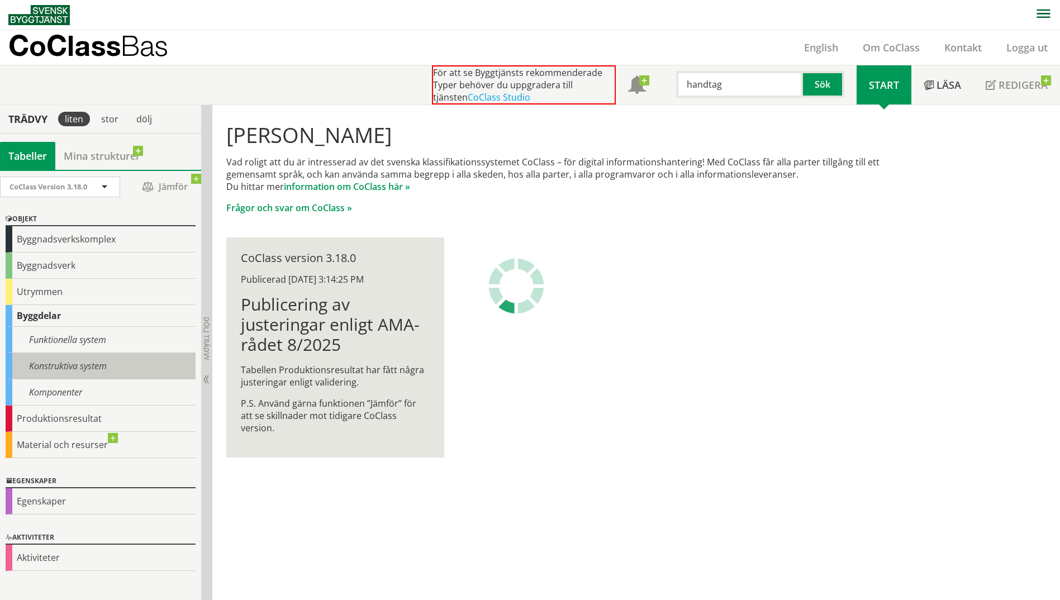
click at [63, 363] on div "Konstruktiva system" at bounding box center [101, 366] width 190 height 26
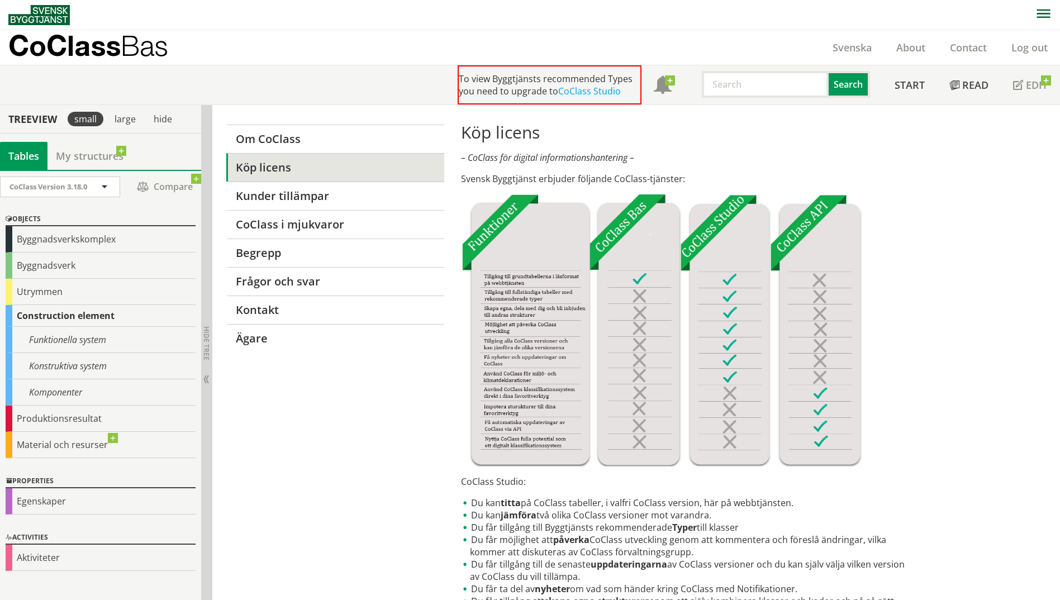
click at [63, 363] on div "Konstruktiva system" at bounding box center [101, 366] width 190 height 26
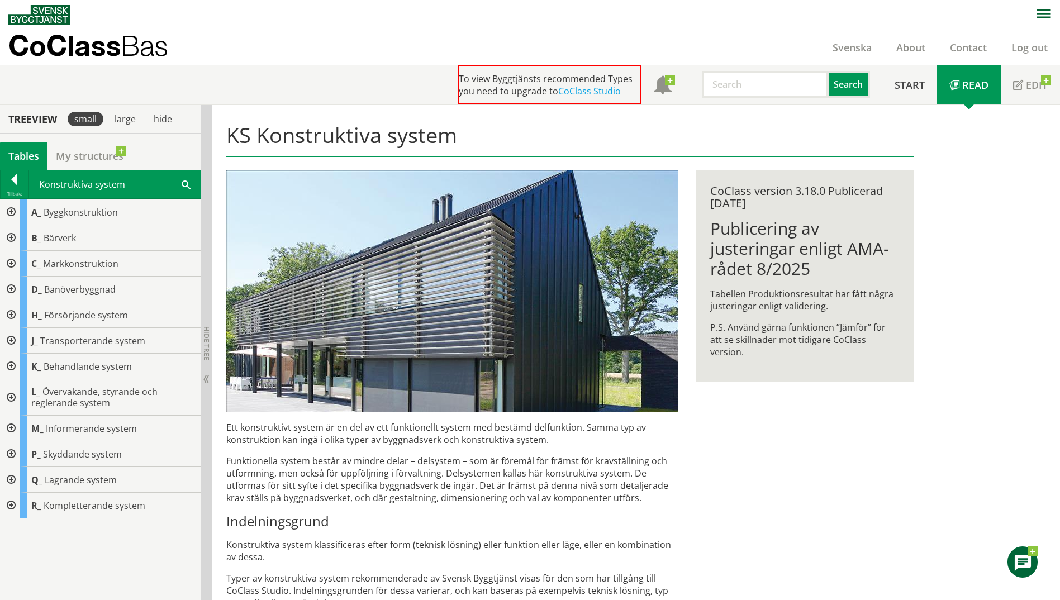
click at [11, 450] on div at bounding box center [10, 455] width 20 height 26
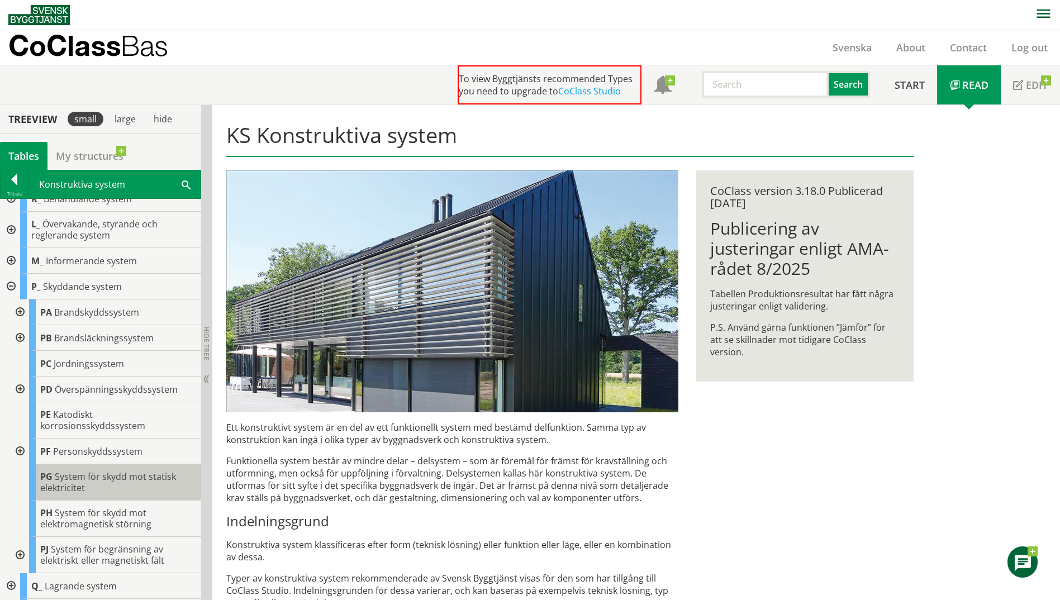
scroll to position [192, 0]
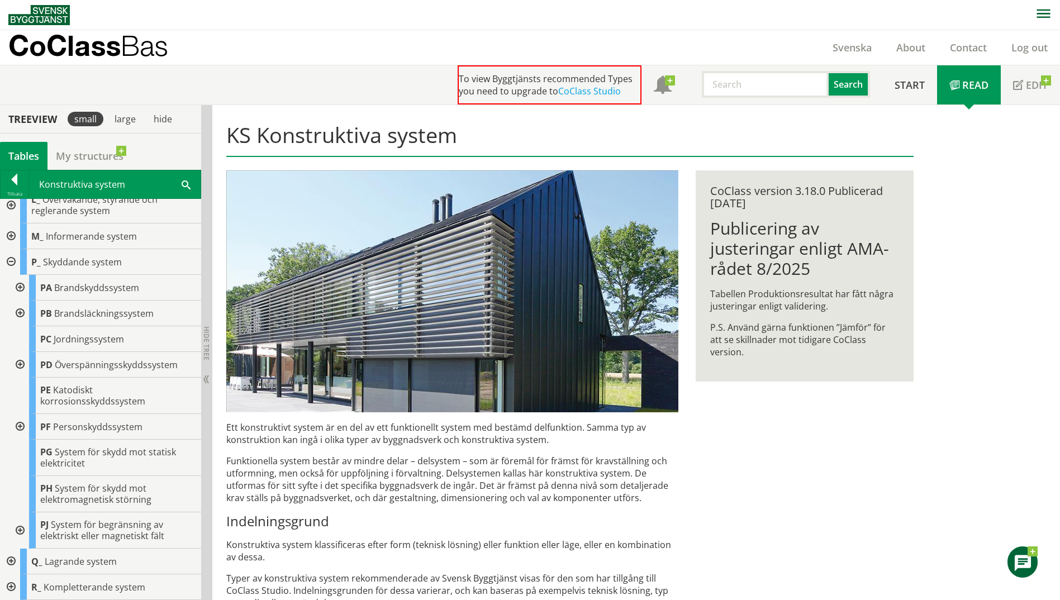
click at [23, 529] on div at bounding box center [19, 531] width 20 height 36
click at [20, 529] on div at bounding box center [19, 531] width 20 height 36
click at [12, 586] on div at bounding box center [10, 588] width 20 height 26
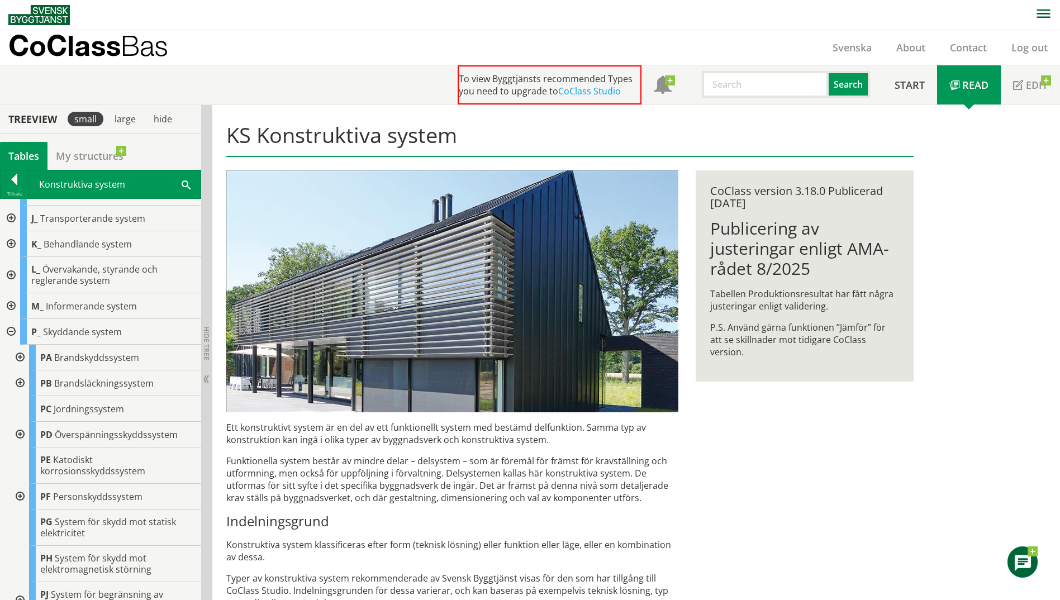
scroll to position [52, 0]
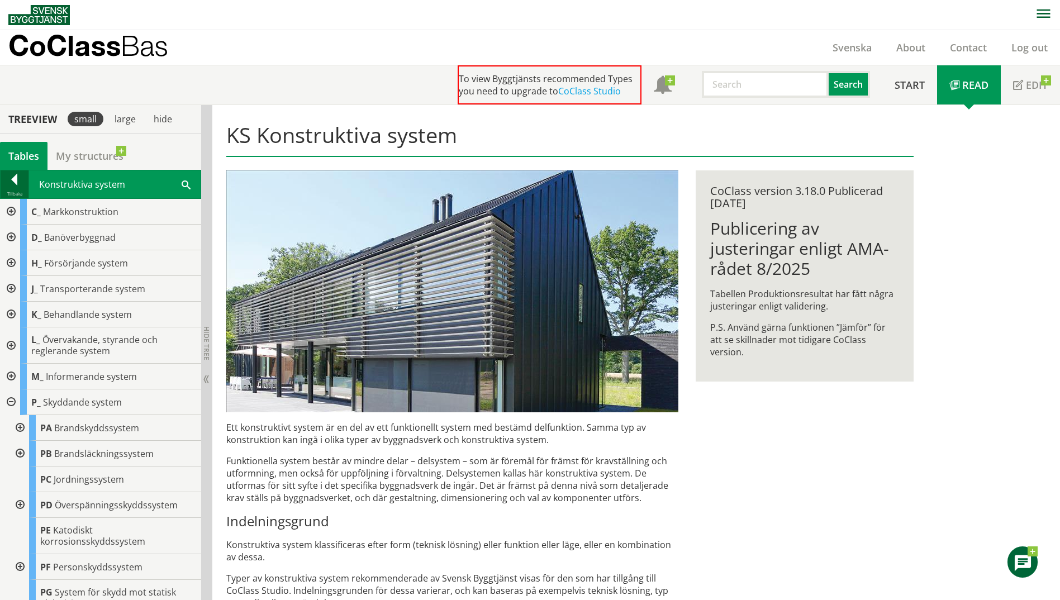
click at [22, 187] on div at bounding box center [15, 182] width 28 height 16
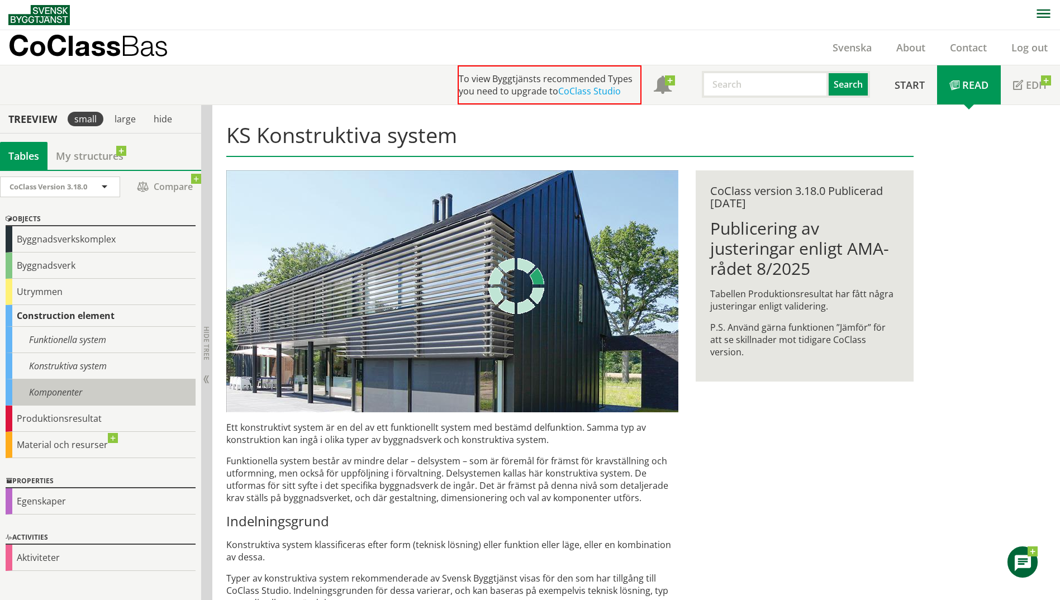
click at [52, 393] on div "Komponenter" at bounding box center [101, 393] width 190 height 26
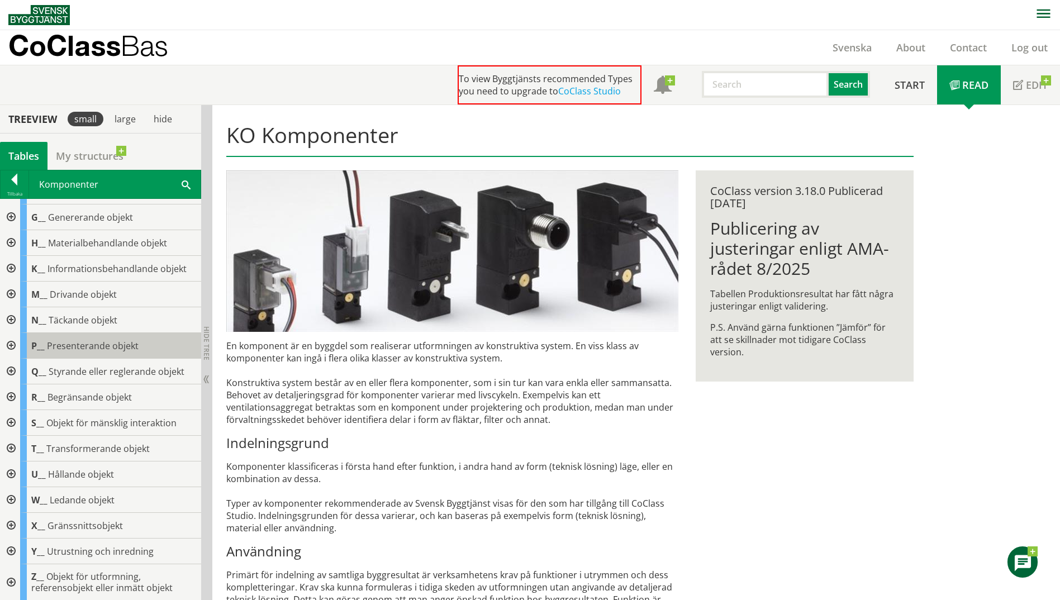
scroll to position [98, 0]
click at [14, 344] on div at bounding box center [10, 346] width 20 height 26
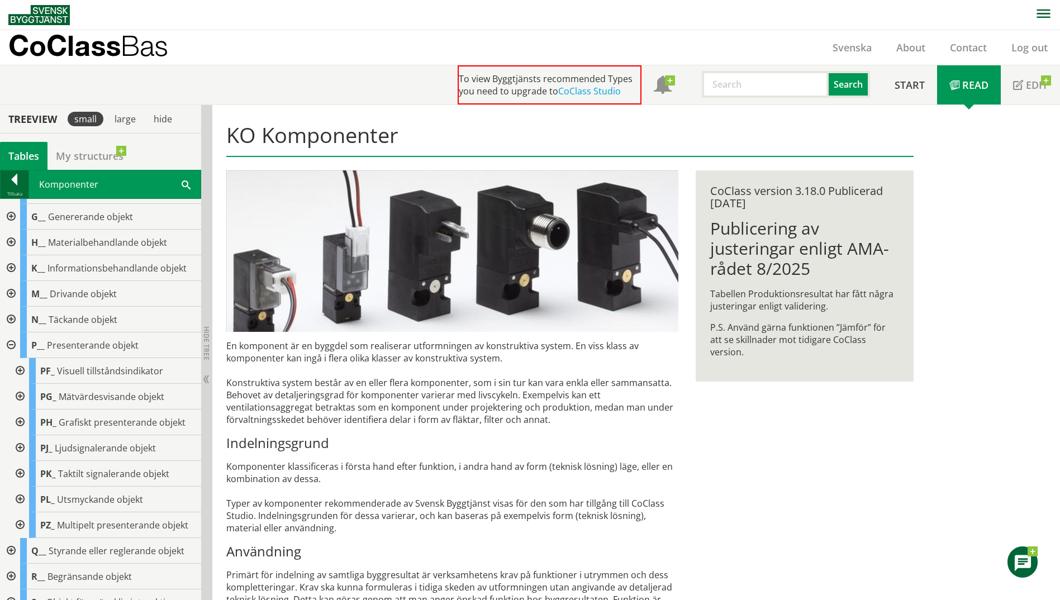
click at [20, 178] on div at bounding box center [15, 182] width 28 height 16
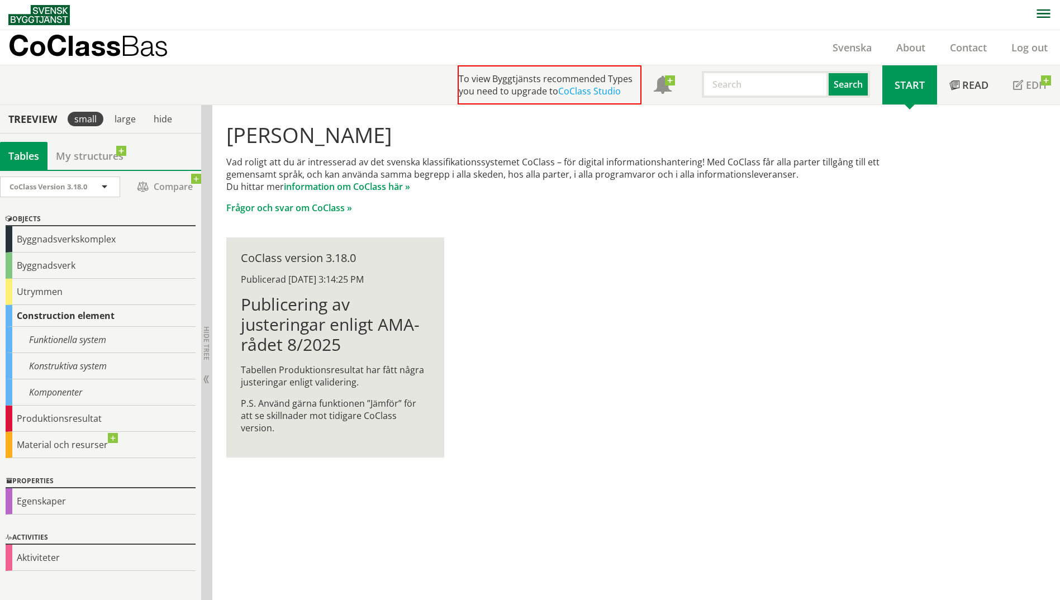
click at [741, 88] on input "text" at bounding box center [765, 84] width 127 height 27
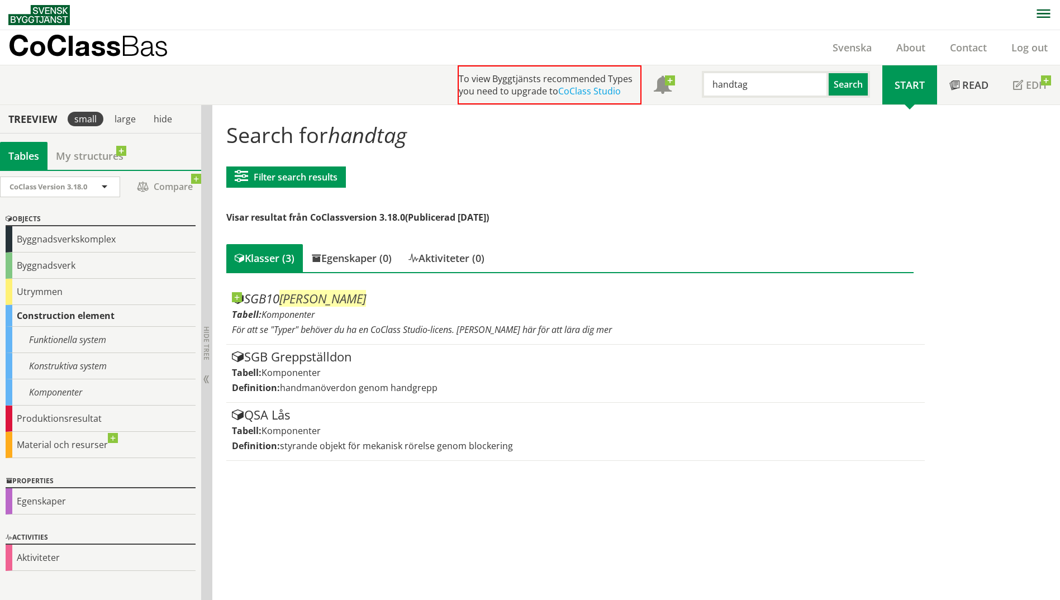
drag, startPoint x: 747, startPoint y: 86, endPoint x: 698, endPoint y: 85, distance: 49.8
click at [698, 85] on div "handtag" at bounding box center [760, 84] width 127 height 27
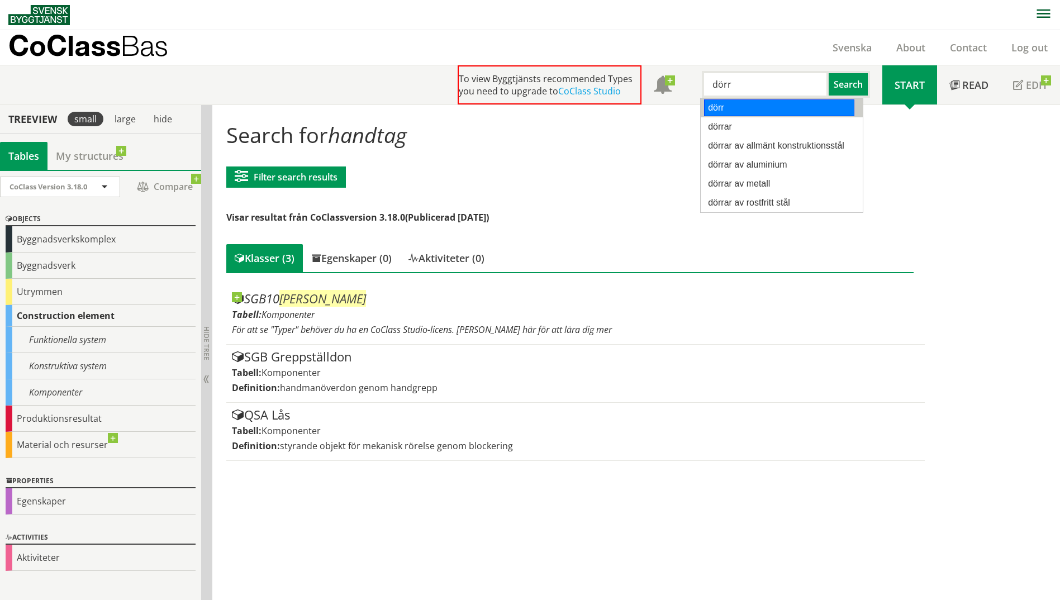
click at [714, 105] on div "dörr" at bounding box center [779, 108] width 150 height 17
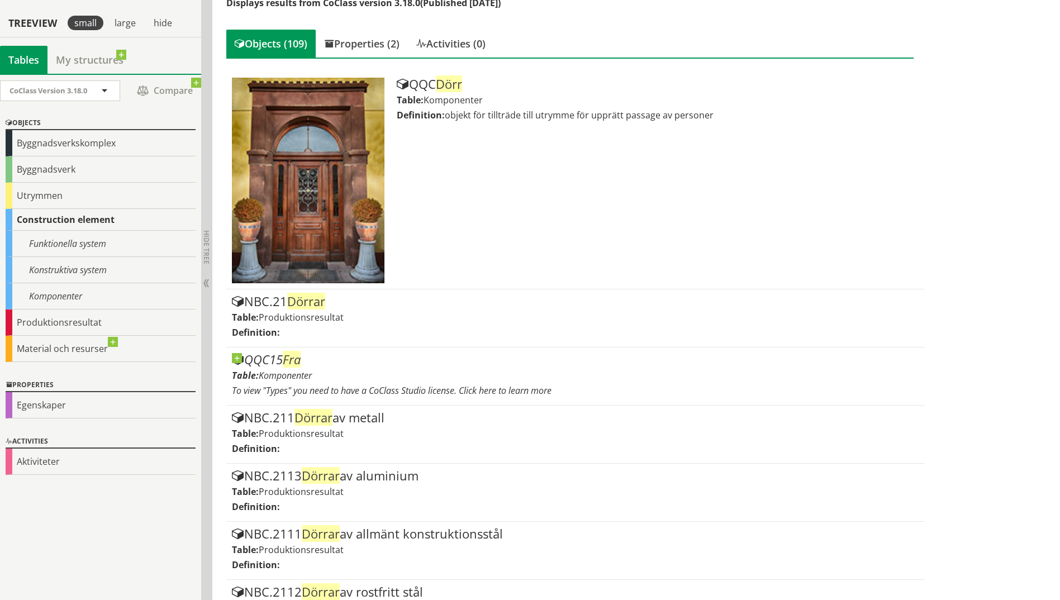
scroll to position [224, 0]
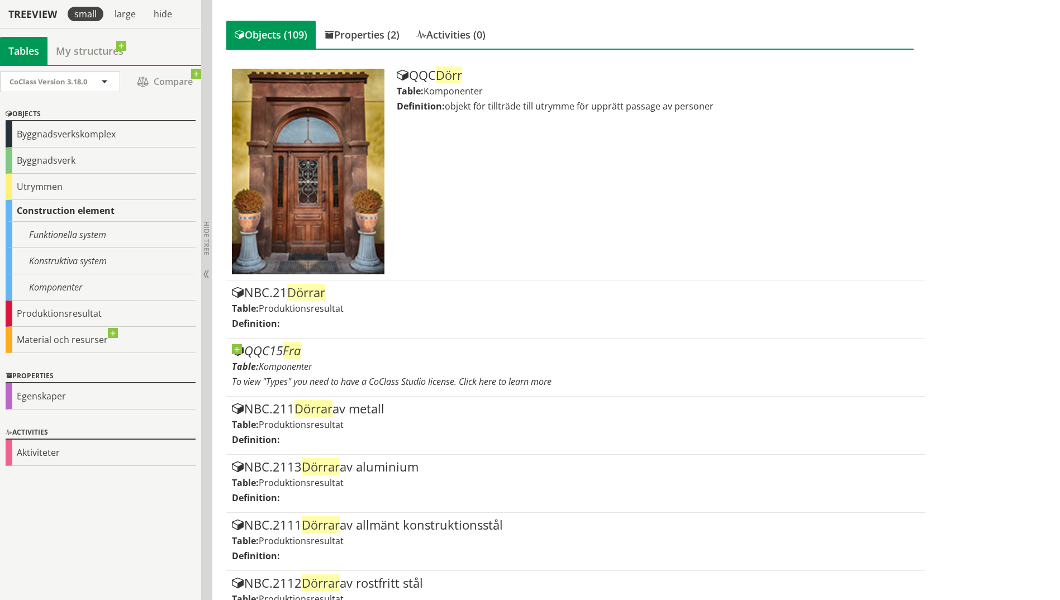
type input "dörr"
